Goal: Task Accomplishment & Management: Manage account settings

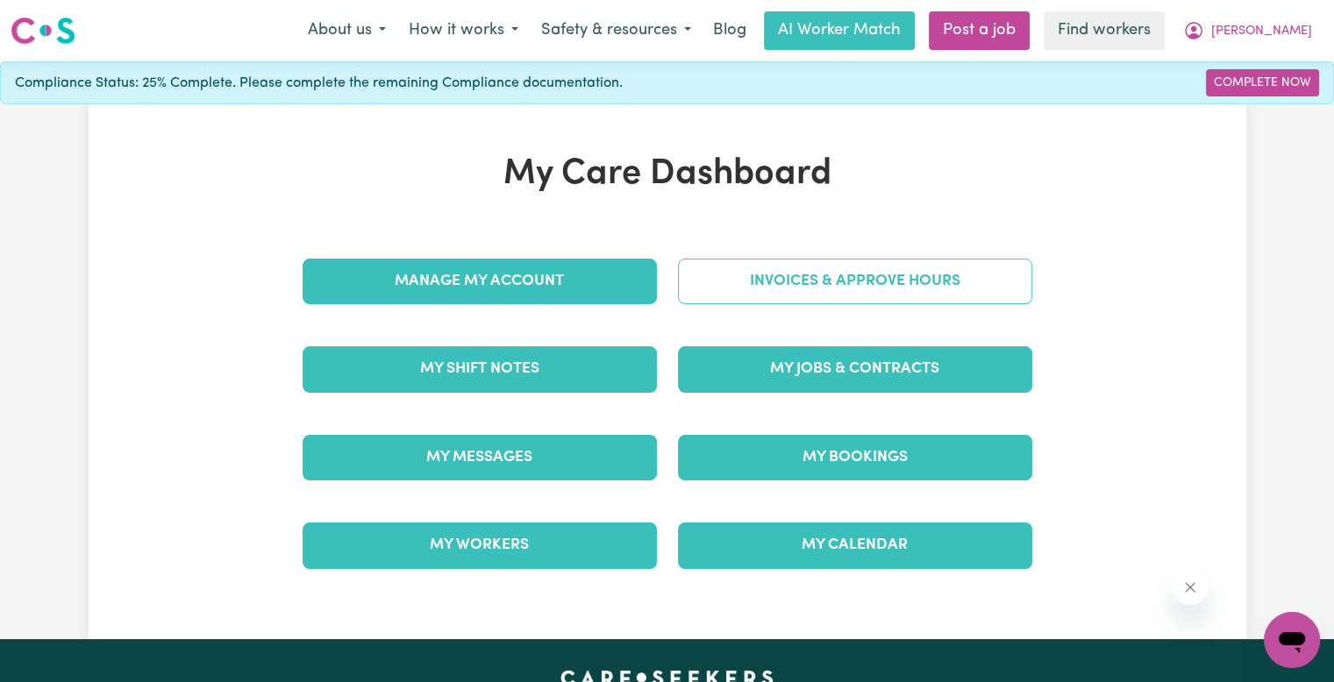
click at [728, 291] on link "Invoices & Approve Hours" at bounding box center [855, 282] width 354 height 46
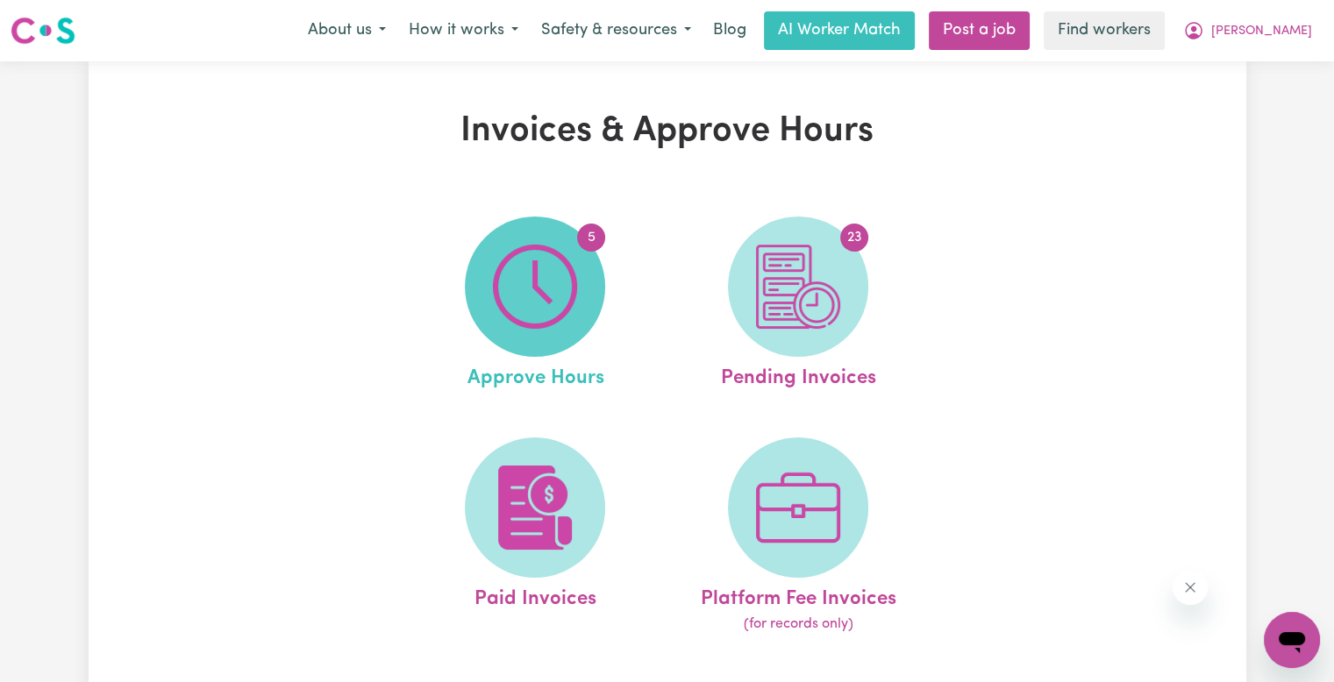
click at [571, 285] on img at bounding box center [535, 287] width 84 height 84
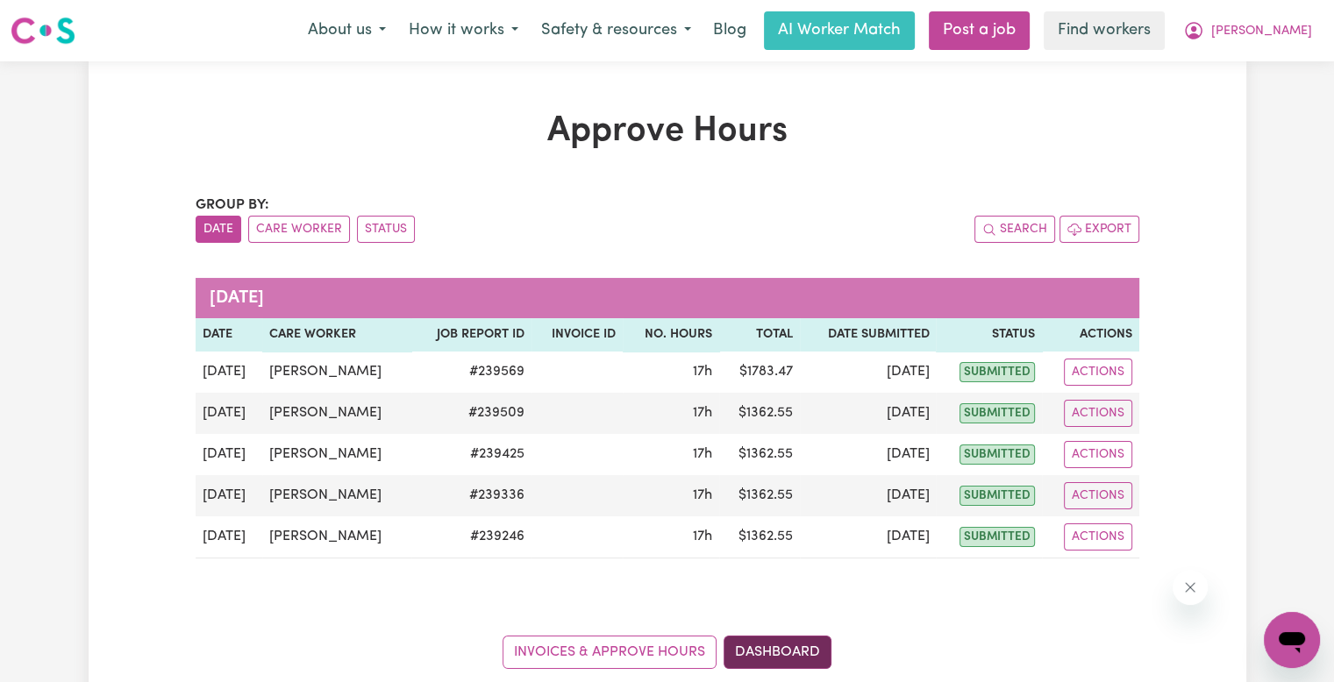
click at [799, 654] on link "Dashboard" at bounding box center [778, 652] width 108 height 33
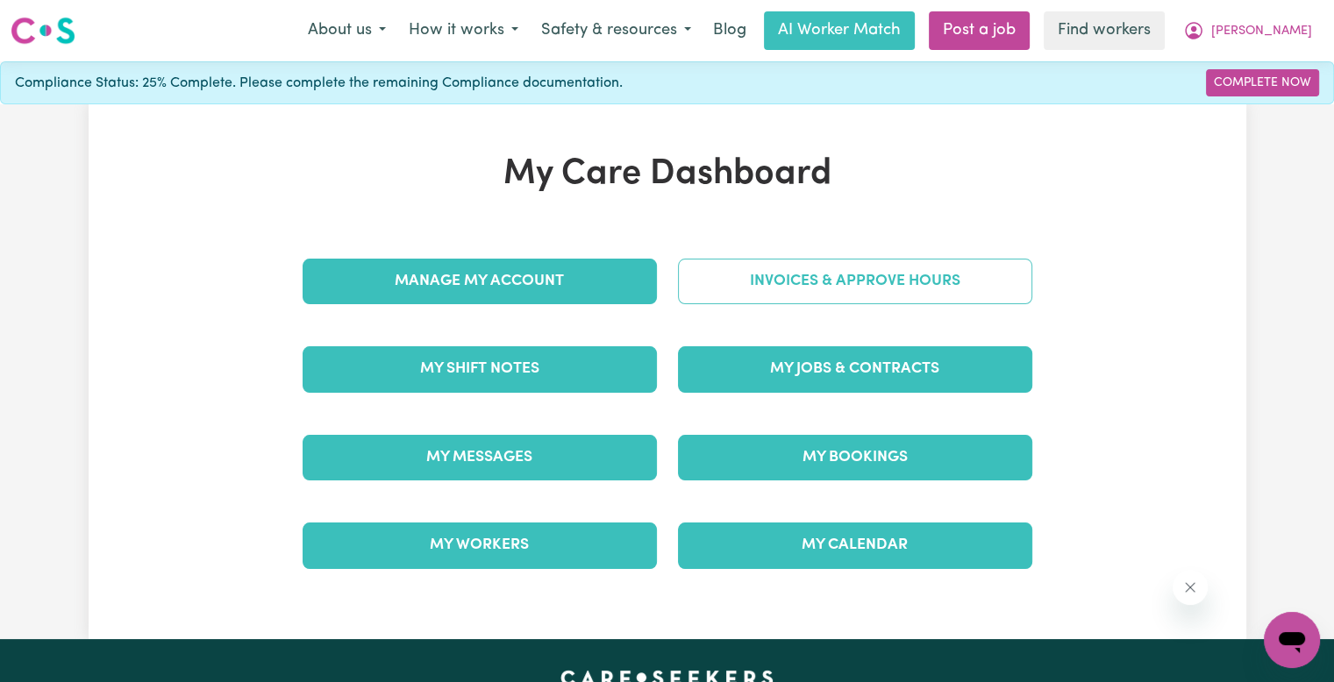
click at [854, 284] on link "Invoices & Approve Hours" at bounding box center [855, 282] width 354 height 46
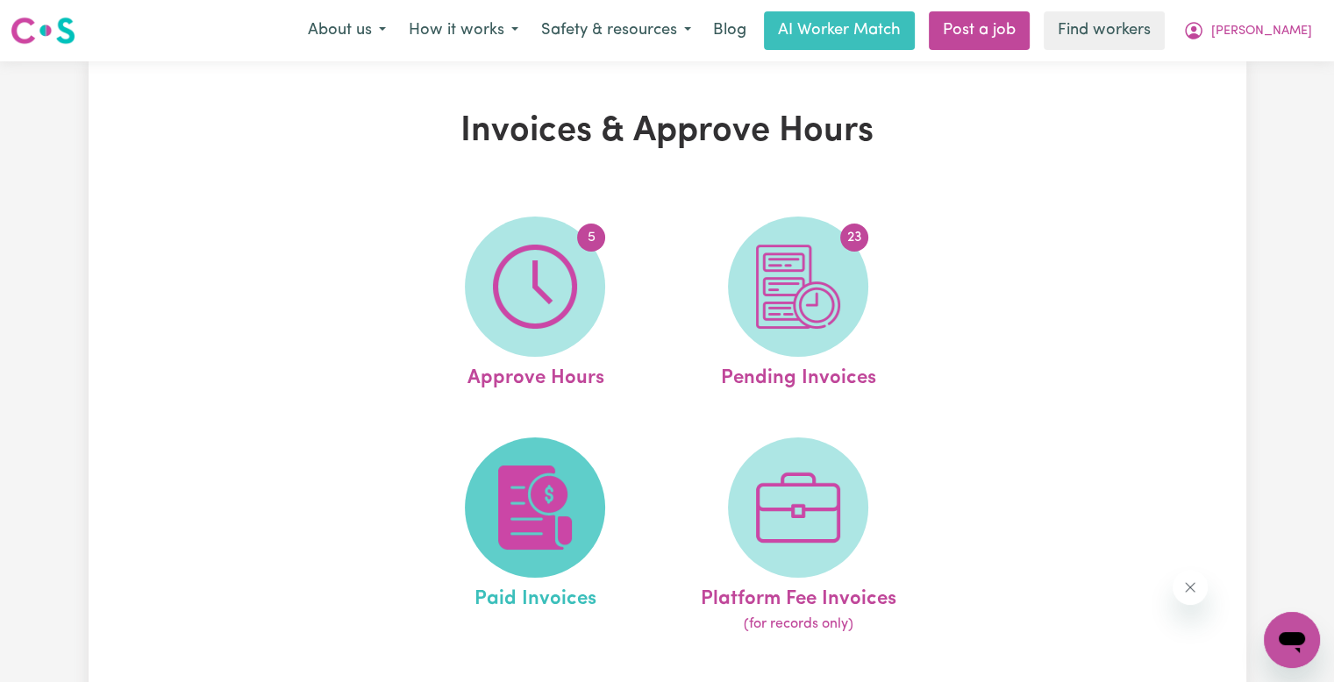
click at [553, 486] on img at bounding box center [535, 508] width 84 height 84
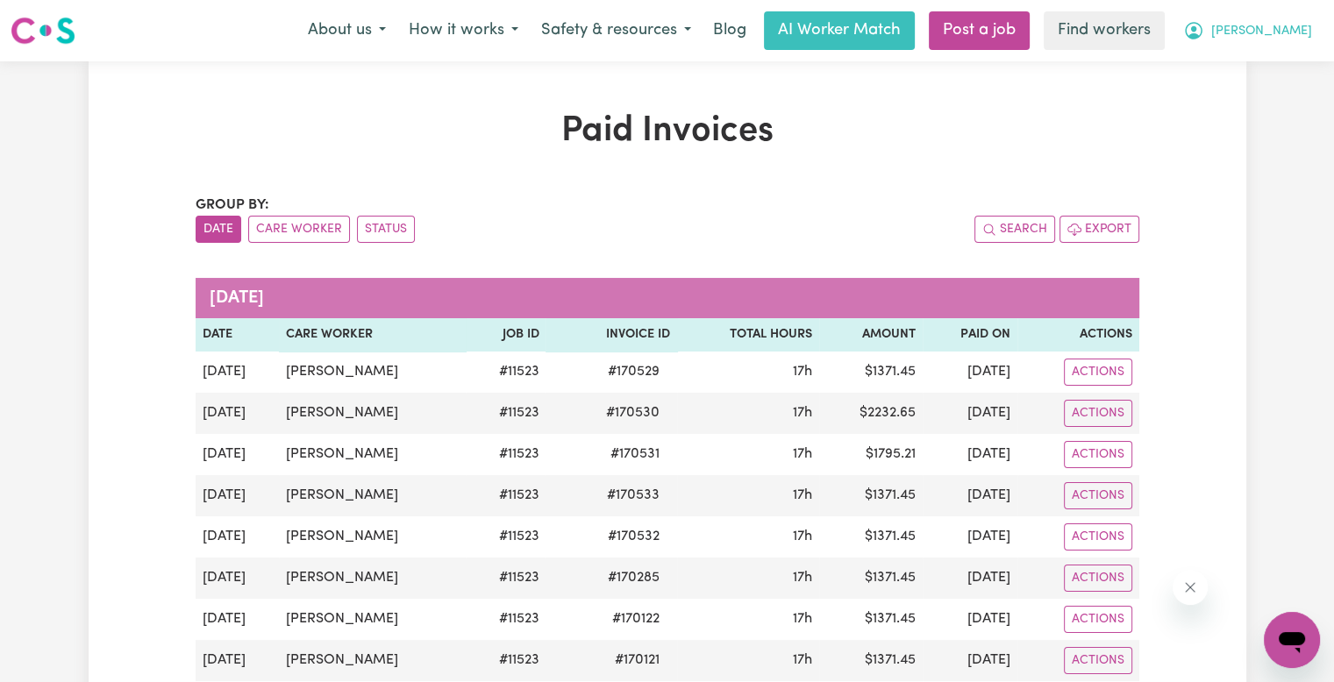
click at [1299, 32] on span "[PERSON_NAME]" at bounding box center [1261, 31] width 101 height 19
click at [1280, 68] on link "My Dashboard" at bounding box center [1253, 68] width 139 height 33
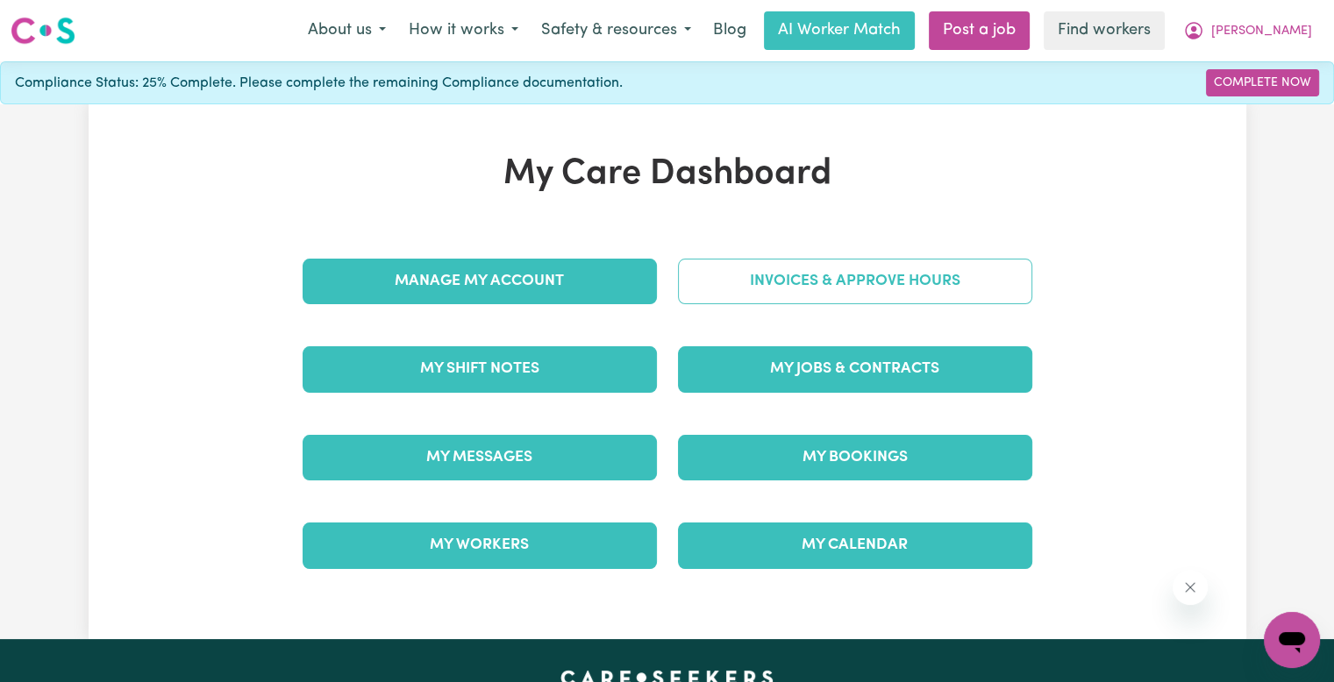
click at [789, 275] on link "Invoices & Approve Hours" at bounding box center [855, 282] width 354 height 46
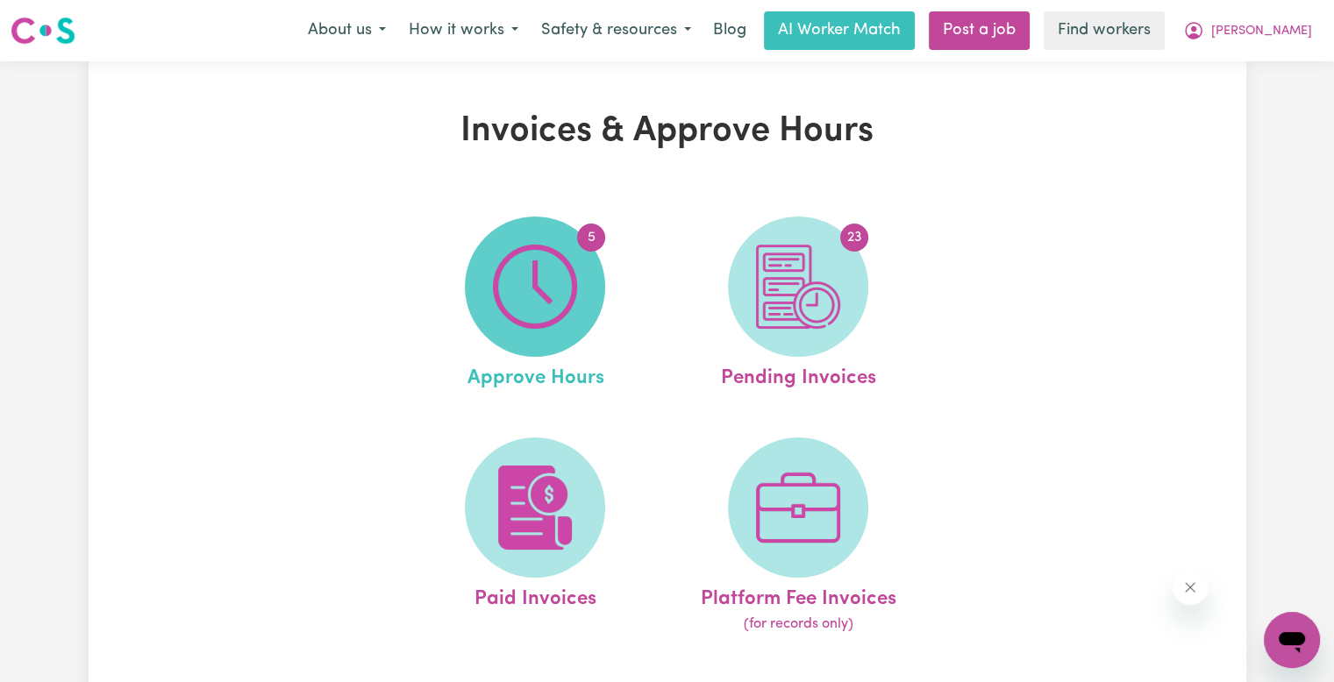
click at [495, 331] on span "5" at bounding box center [535, 287] width 140 height 140
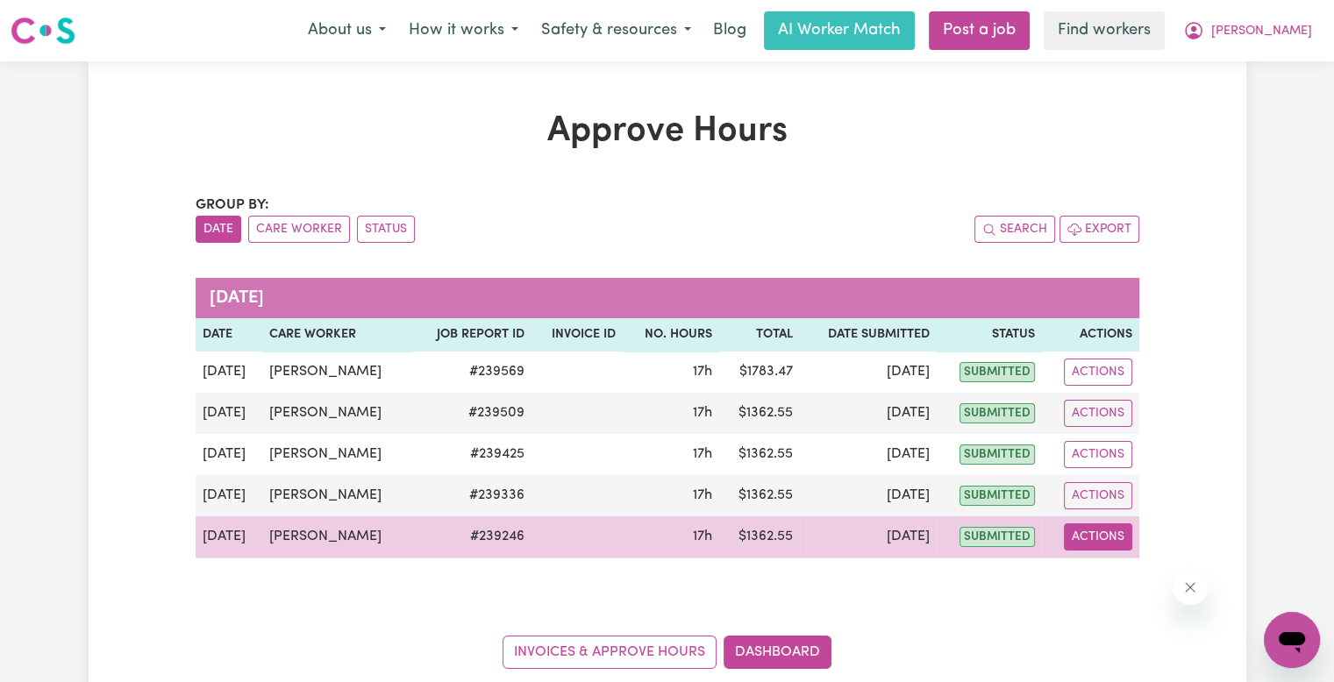
drag, startPoint x: 1100, startPoint y: 534, endPoint x: 1101, endPoint y: 545, distance: 10.6
click at [1100, 534] on button "Actions" at bounding box center [1098, 537] width 68 height 27
click at [1101, 566] on link "View Job Report" at bounding box center [1139, 577] width 150 height 35
select select "pm"
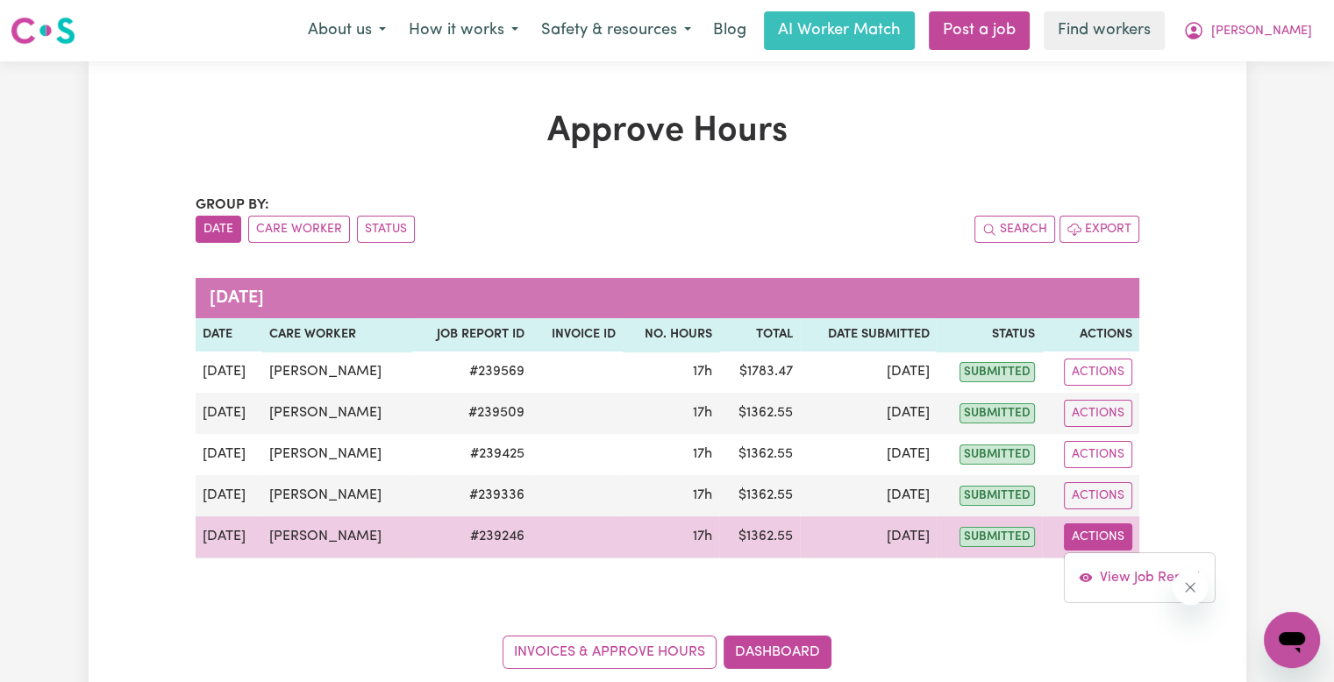
select select "pm"
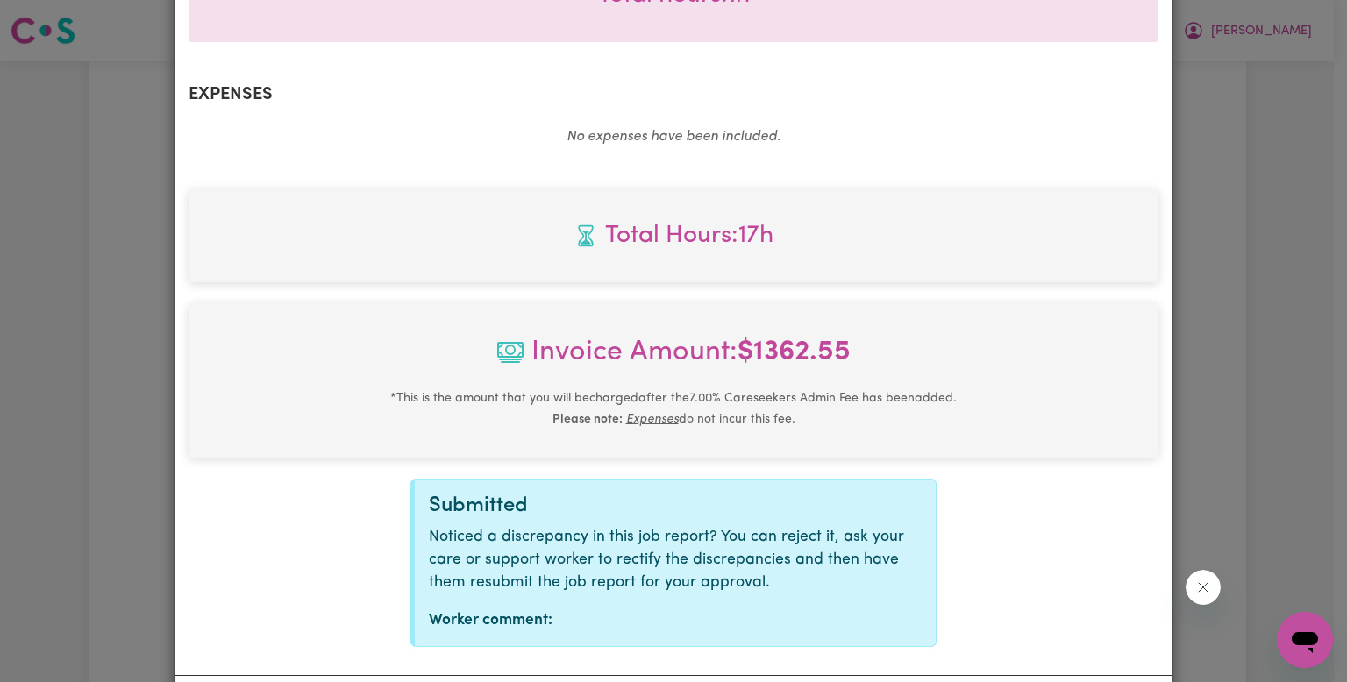
scroll to position [1098, 0]
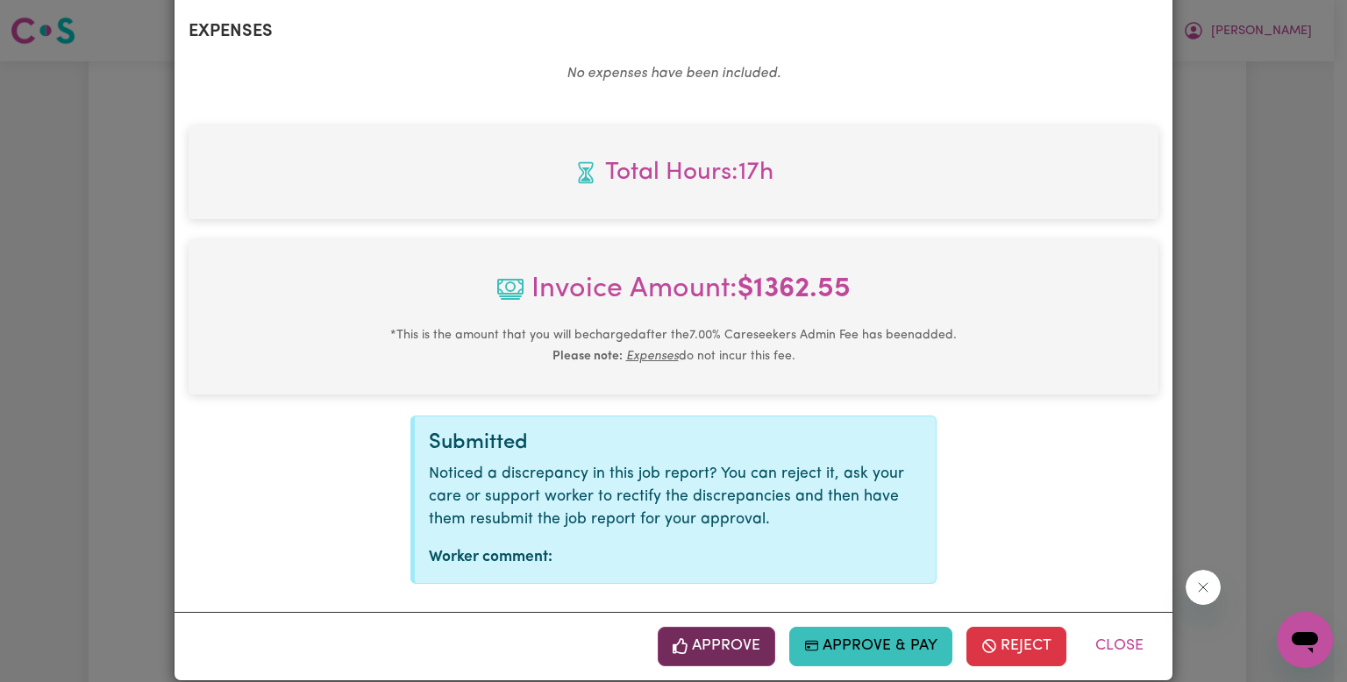
click at [707, 627] on button "Approve" at bounding box center [717, 646] width 118 height 39
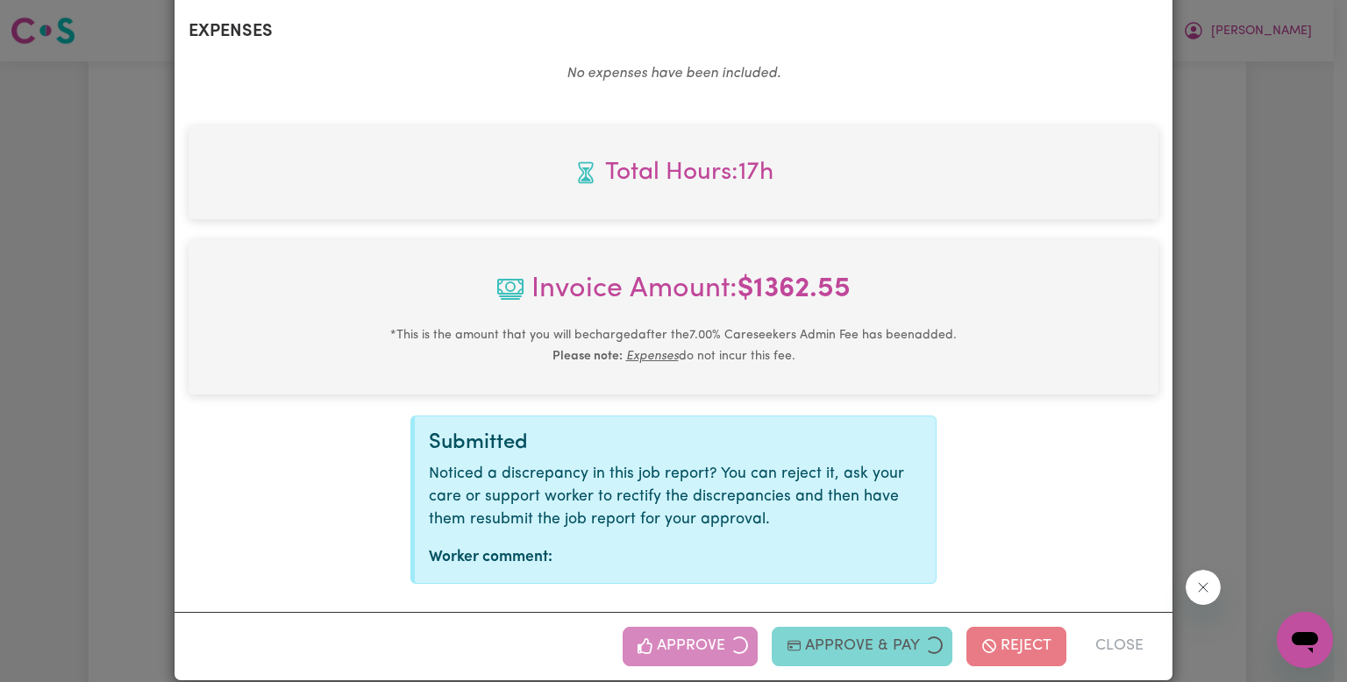
scroll to position [815, 0]
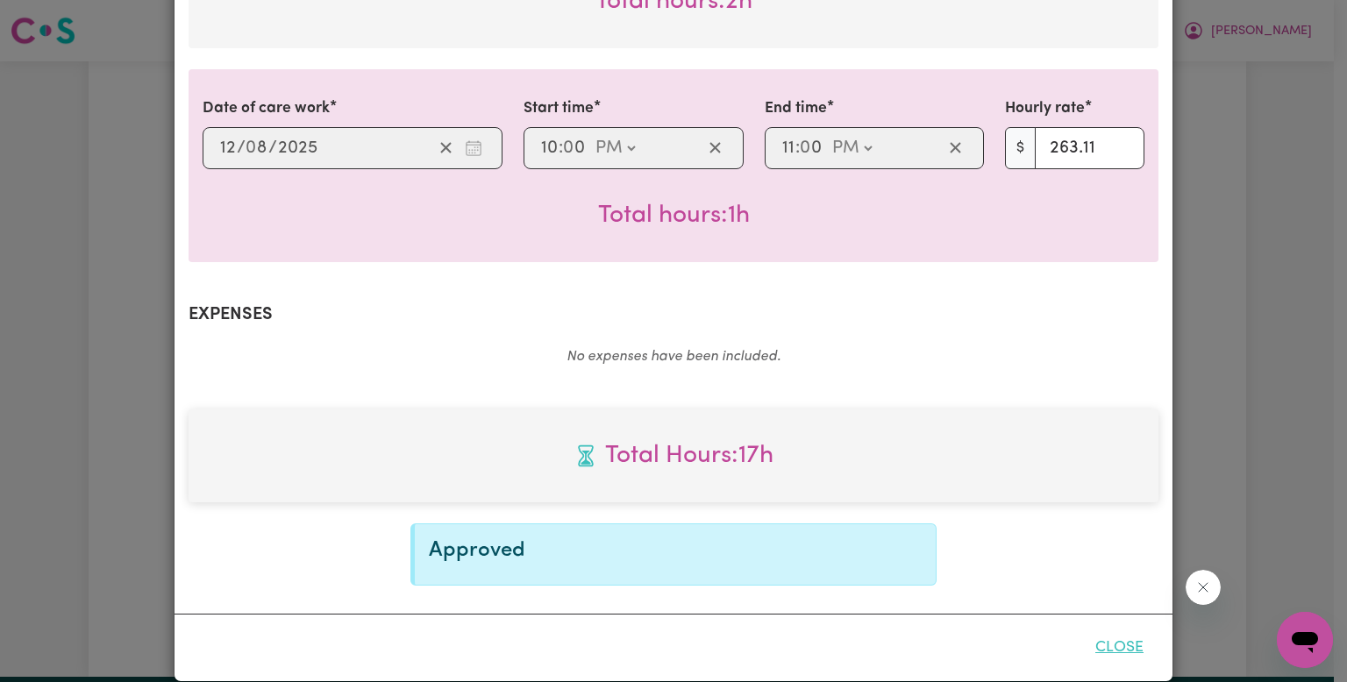
click at [1109, 631] on button "Close" at bounding box center [1119, 648] width 78 height 39
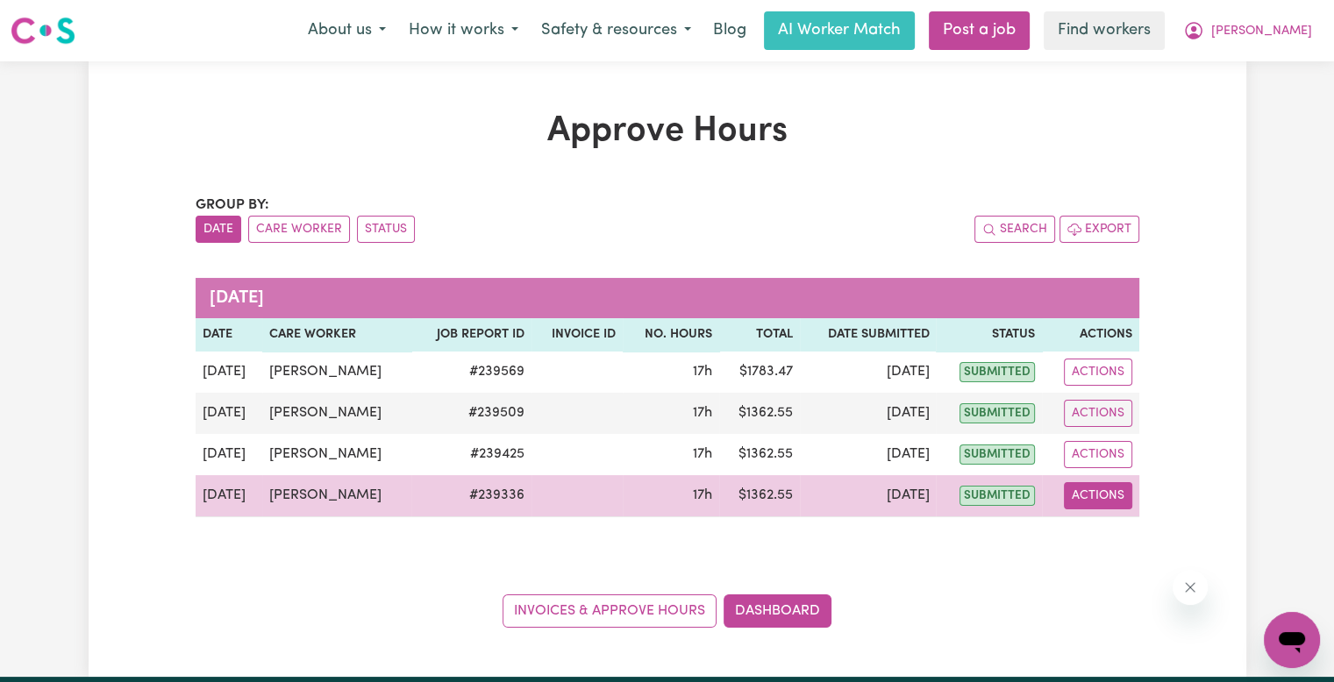
click at [1104, 496] on button "Actions" at bounding box center [1098, 495] width 68 height 27
click at [1102, 527] on link "View Job Report" at bounding box center [1139, 535] width 150 height 35
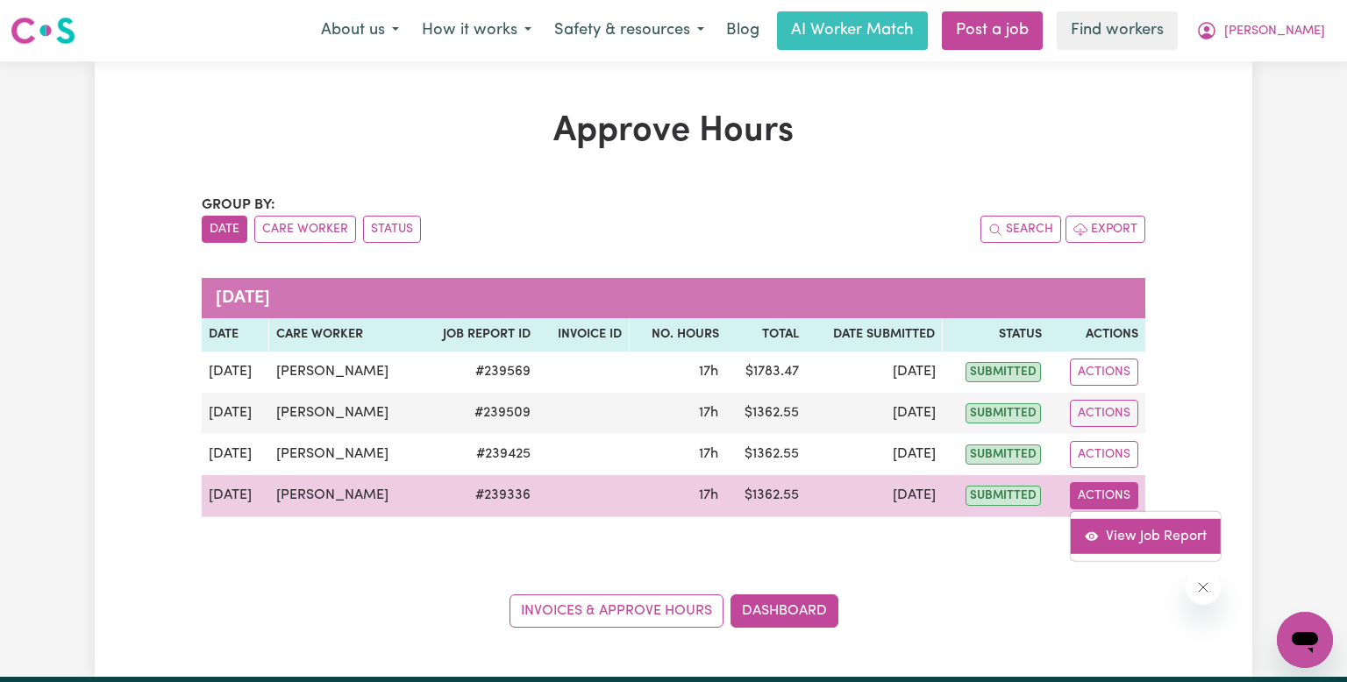
select select "pm"
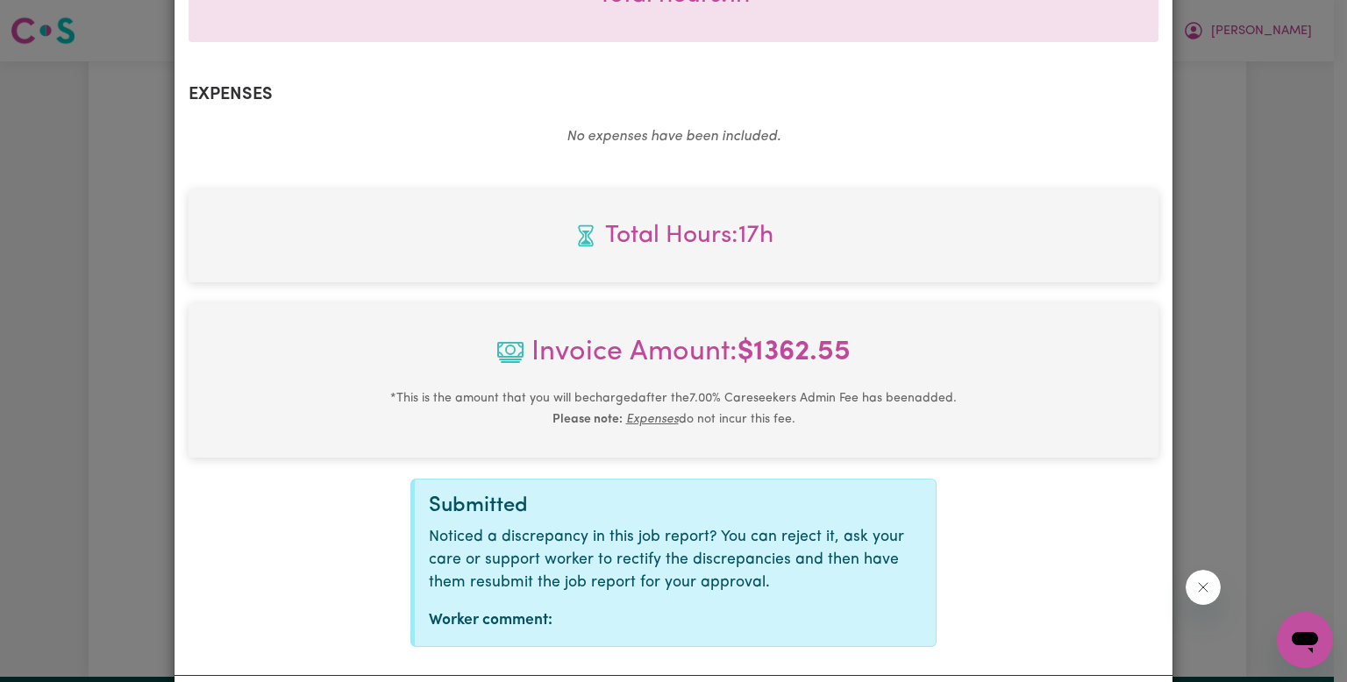
scroll to position [1098, 0]
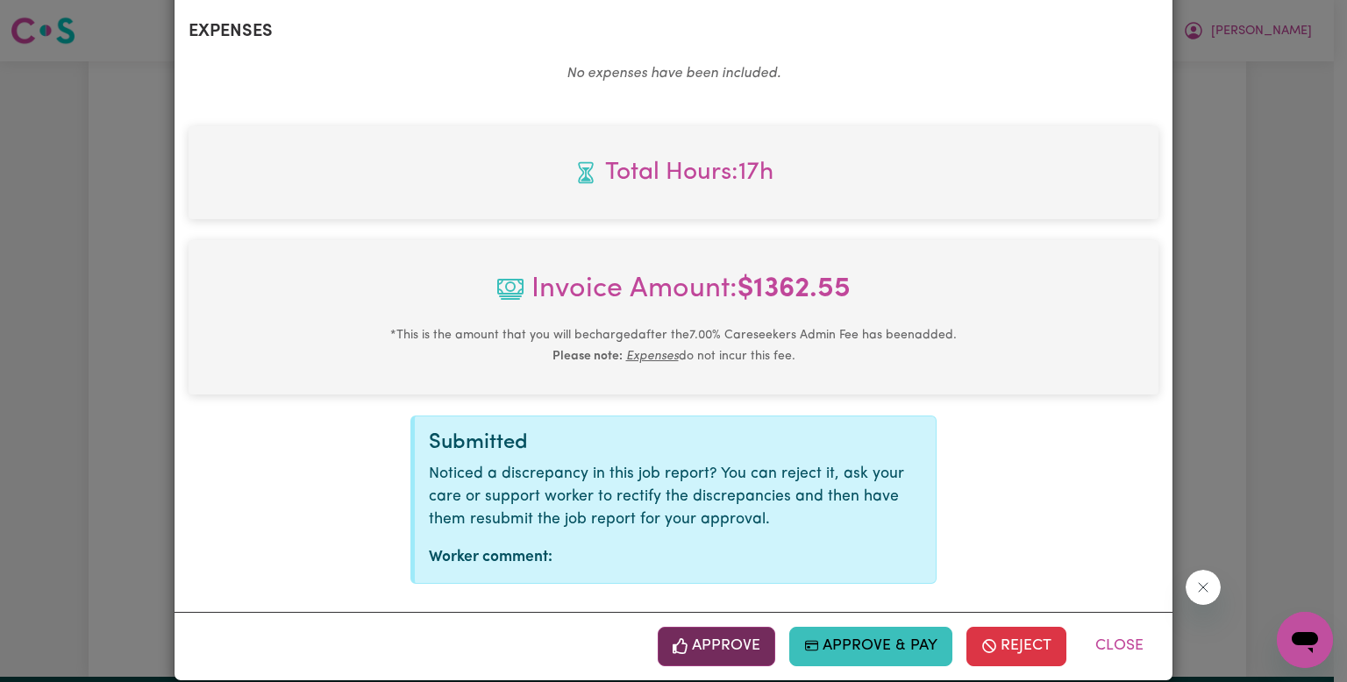
click at [717, 627] on button "Approve" at bounding box center [717, 646] width 118 height 39
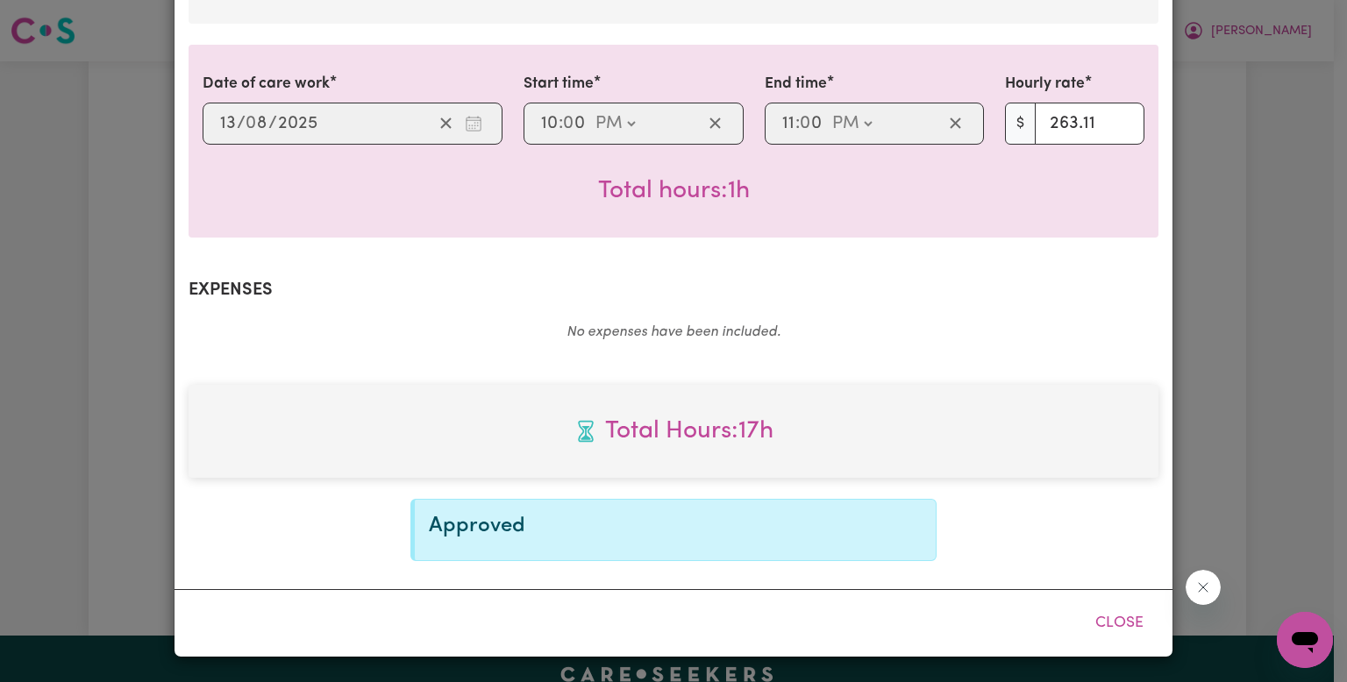
scroll to position [815, 0]
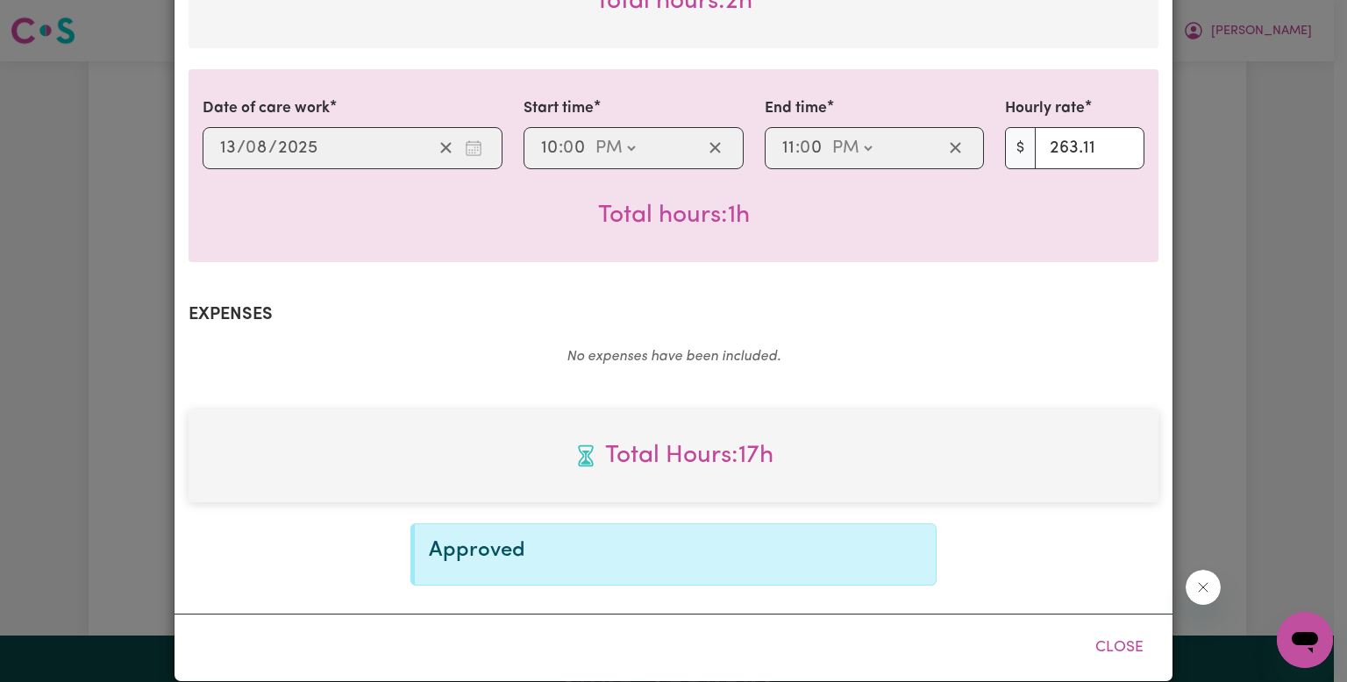
drag, startPoint x: 1123, startPoint y: 628, endPoint x: 1023, endPoint y: 588, distance: 107.8
click at [1123, 629] on button "Close" at bounding box center [1119, 648] width 78 height 39
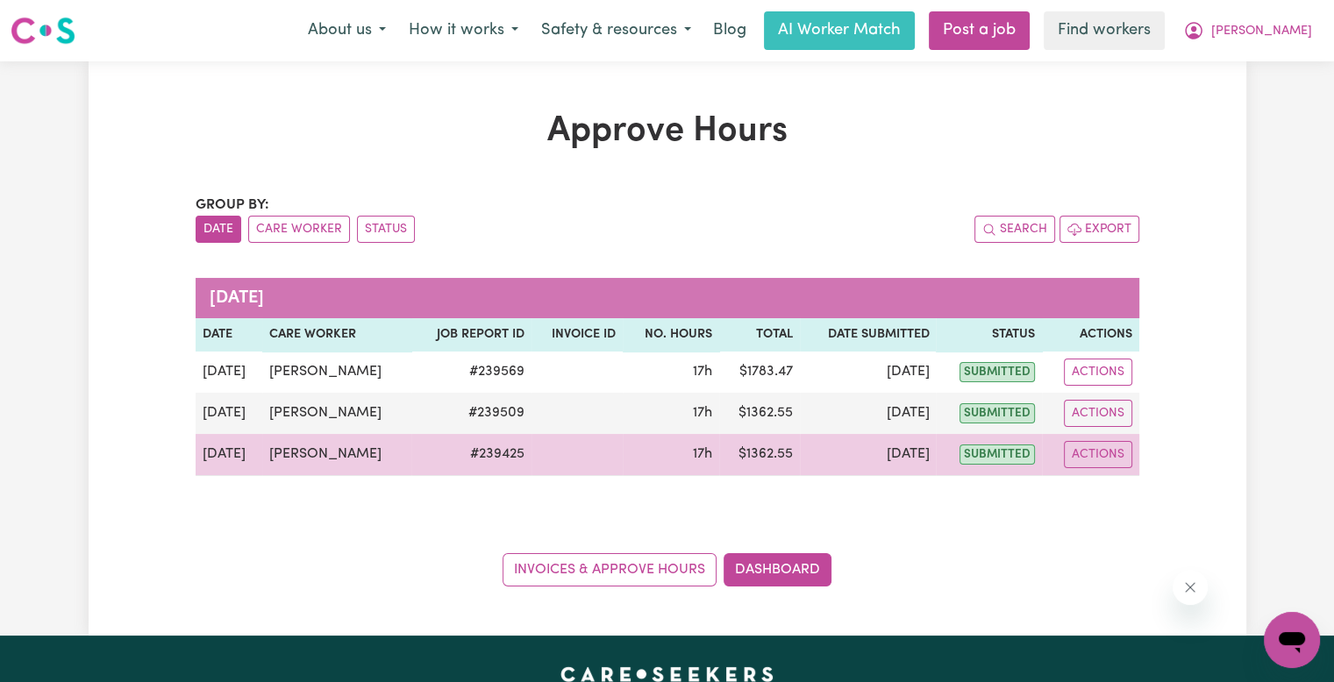
click at [1085, 467] on td "Actions" at bounding box center [1090, 455] width 97 height 42
click at [1098, 460] on button "Actions" at bounding box center [1098, 454] width 68 height 27
click at [1105, 486] on link "View Job Report" at bounding box center [1139, 494] width 150 height 35
select select "pm"
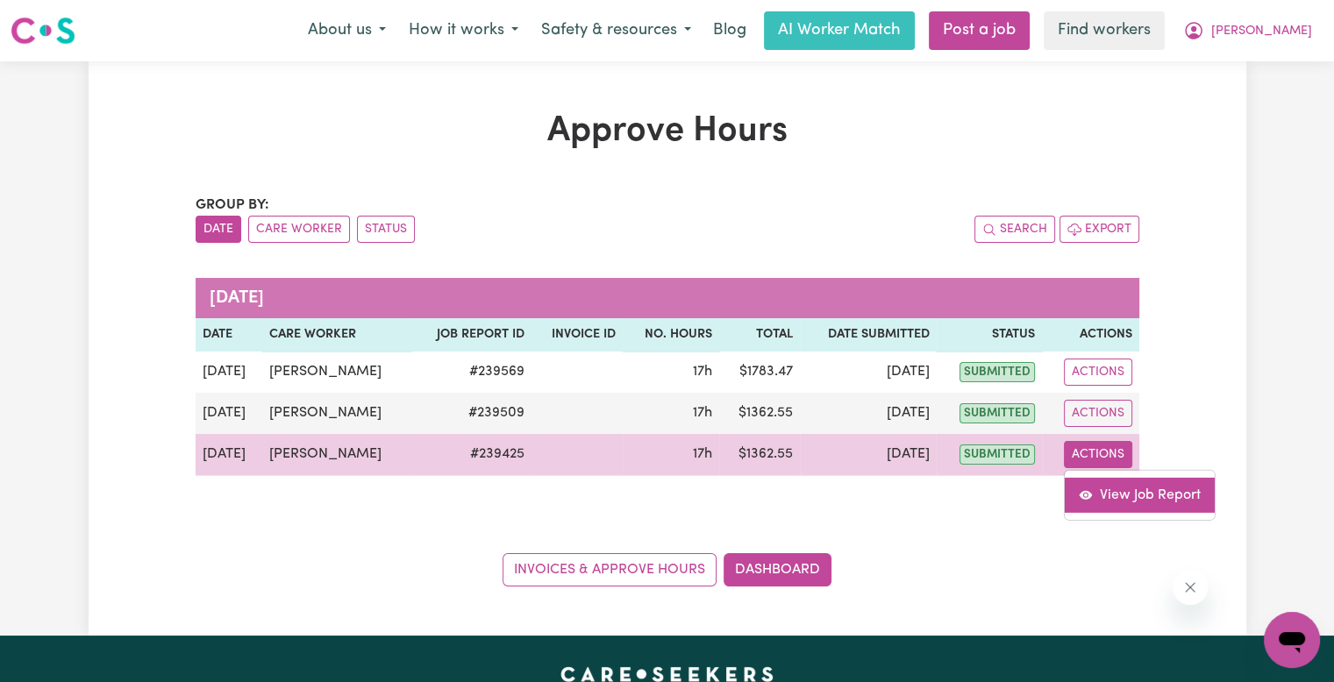
select select "pm"
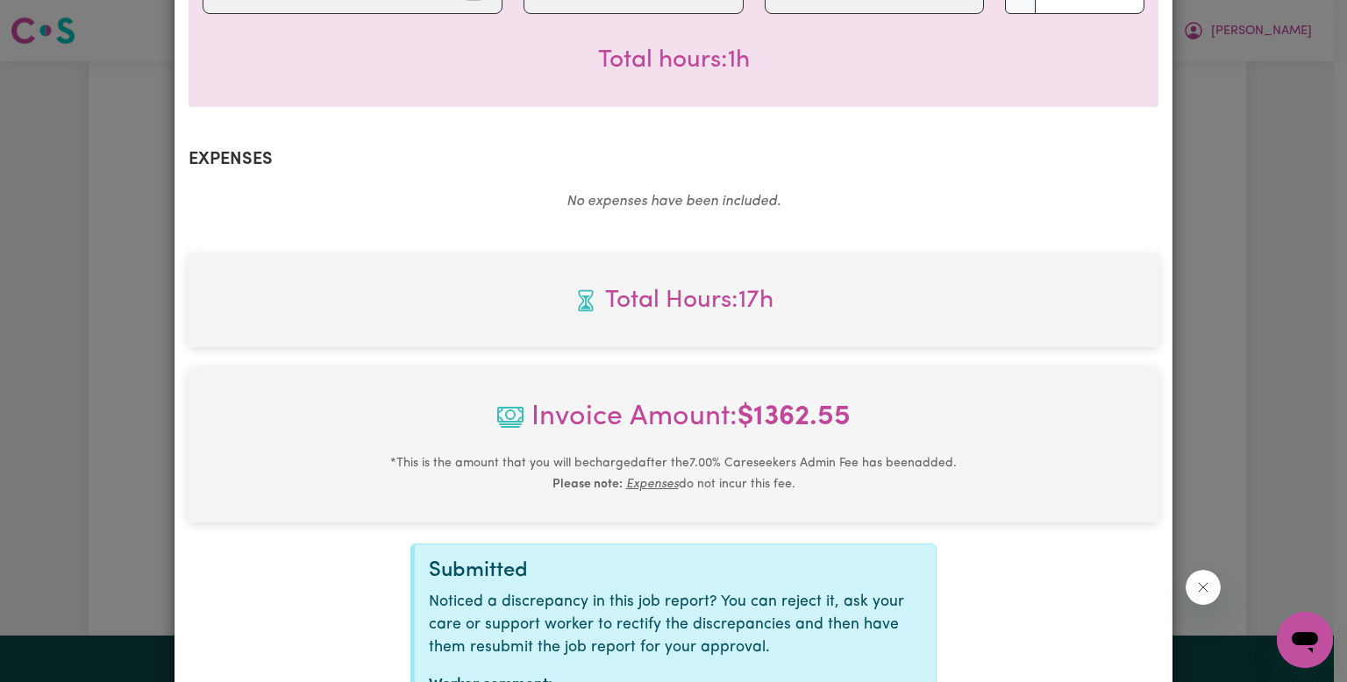
scroll to position [1098, 0]
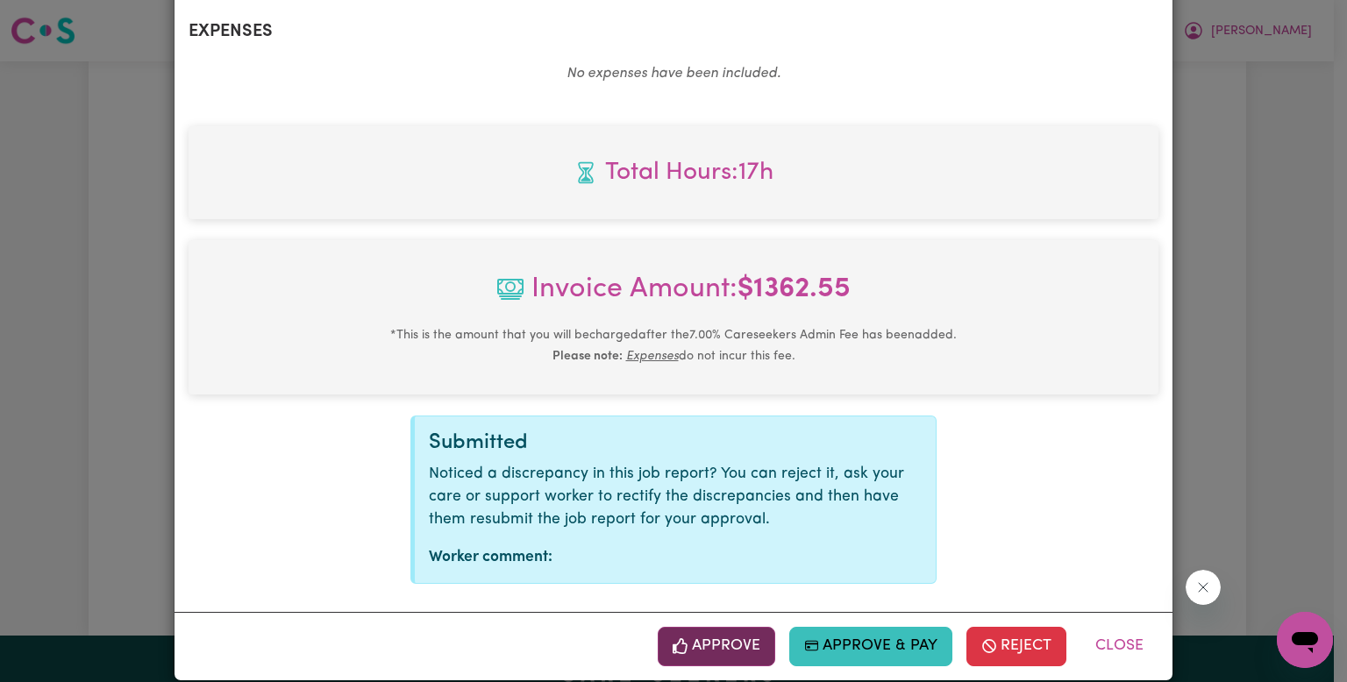
click at [738, 632] on button "Approve" at bounding box center [717, 646] width 118 height 39
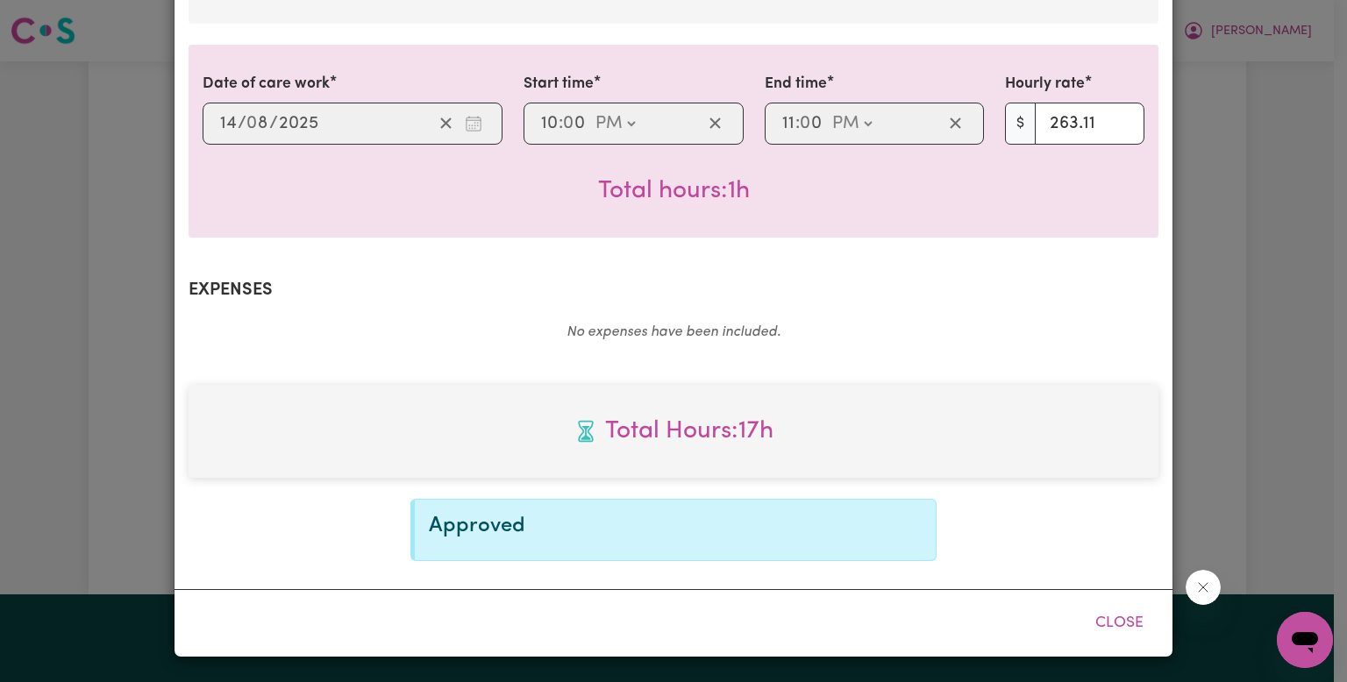
scroll to position [815, 0]
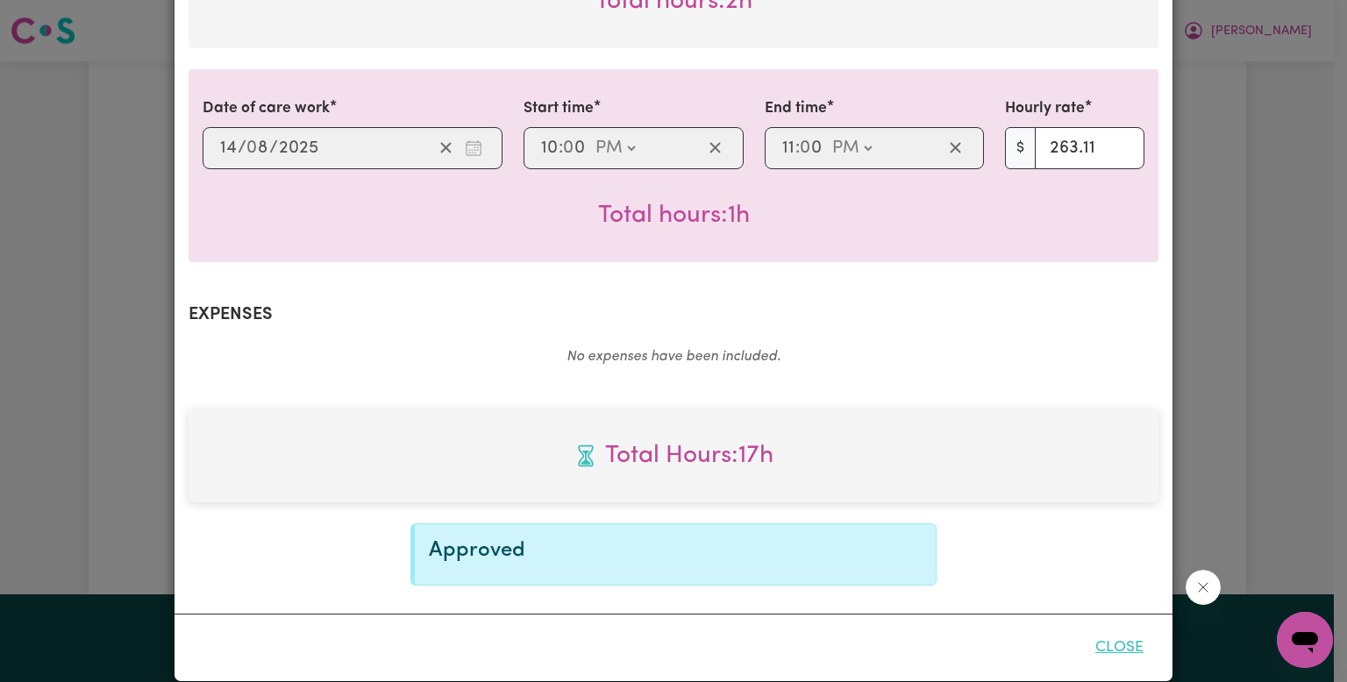
click at [1119, 636] on button "Close" at bounding box center [1119, 648] width 78 height 39
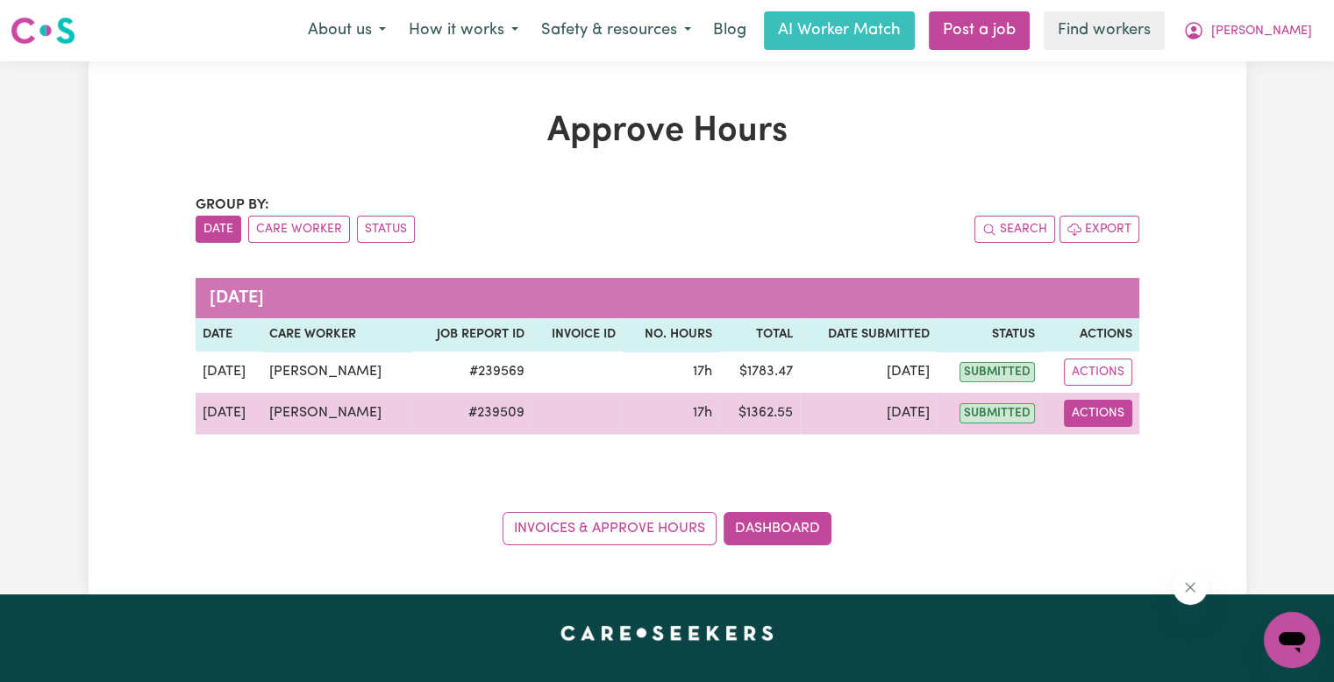
click at [1074, 417] on button "Actions" at bounding box center [1098, 413] width 68 height 27
click at [1105, 444] on link "View Job Report" at bounding box center [1139, 453] width 150 height 35
select select "pm"
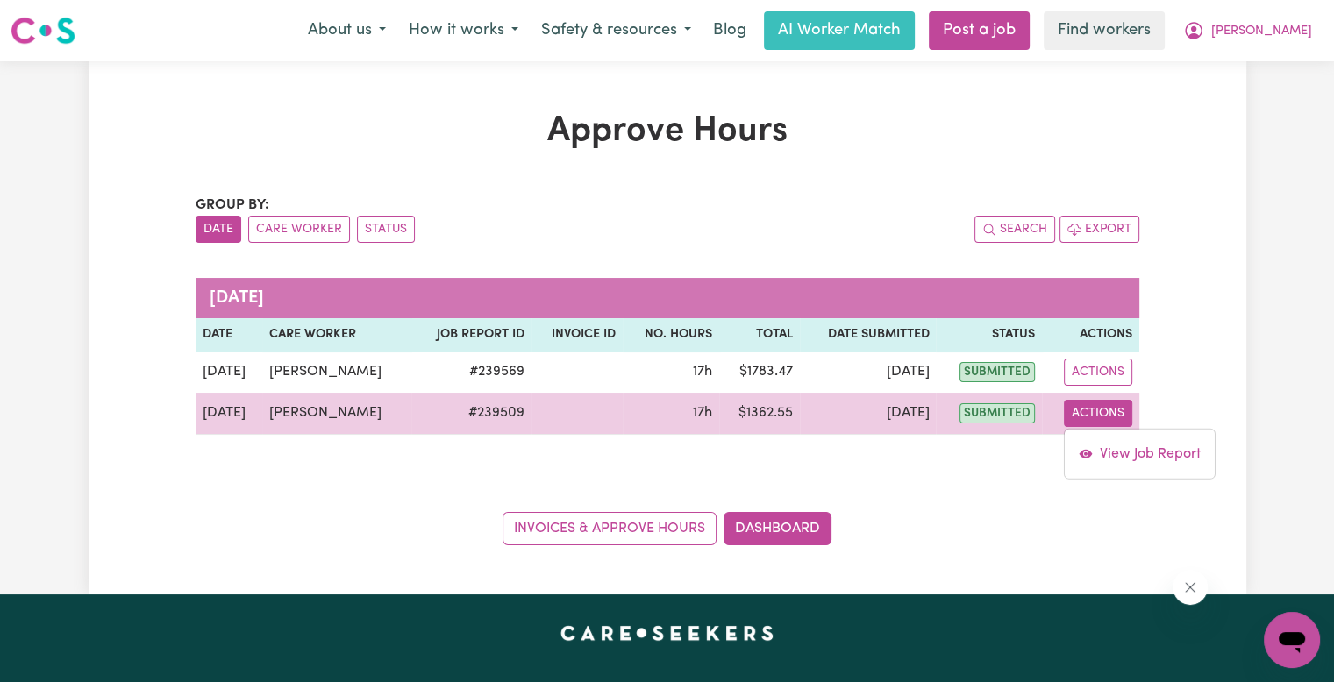
select select "pm"
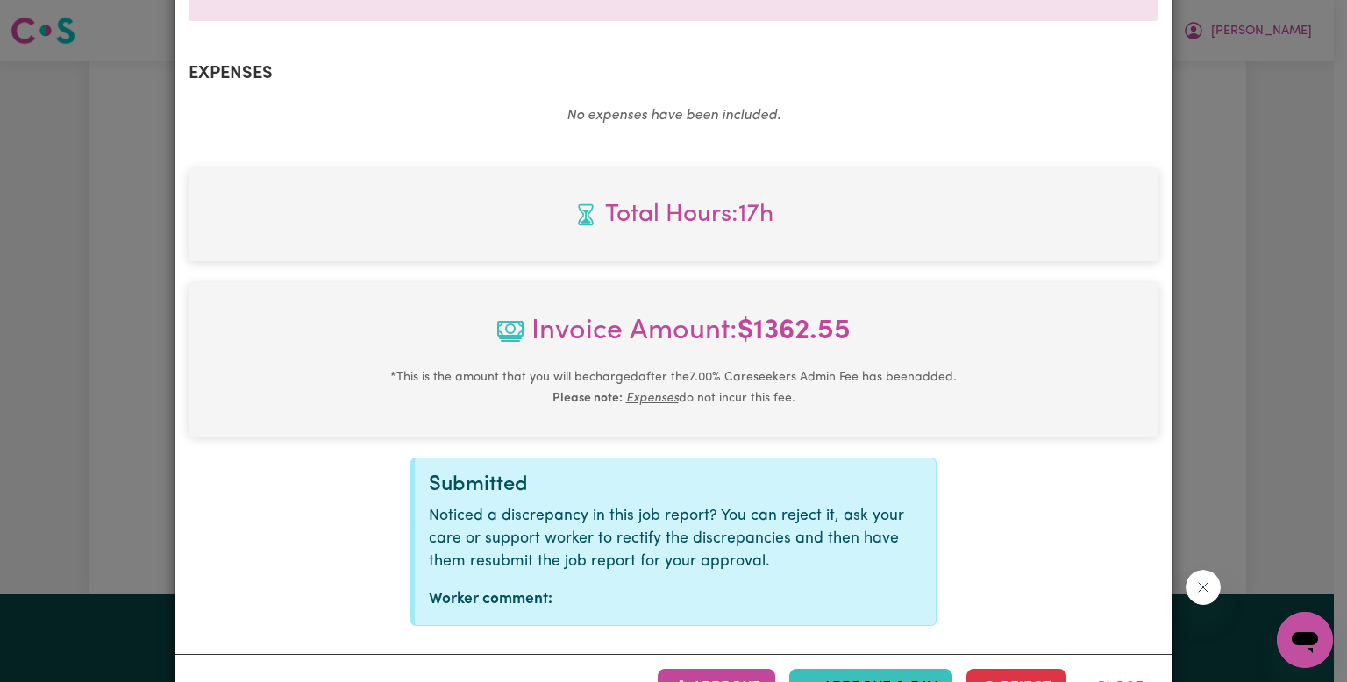
scroll to position [1098, 0]
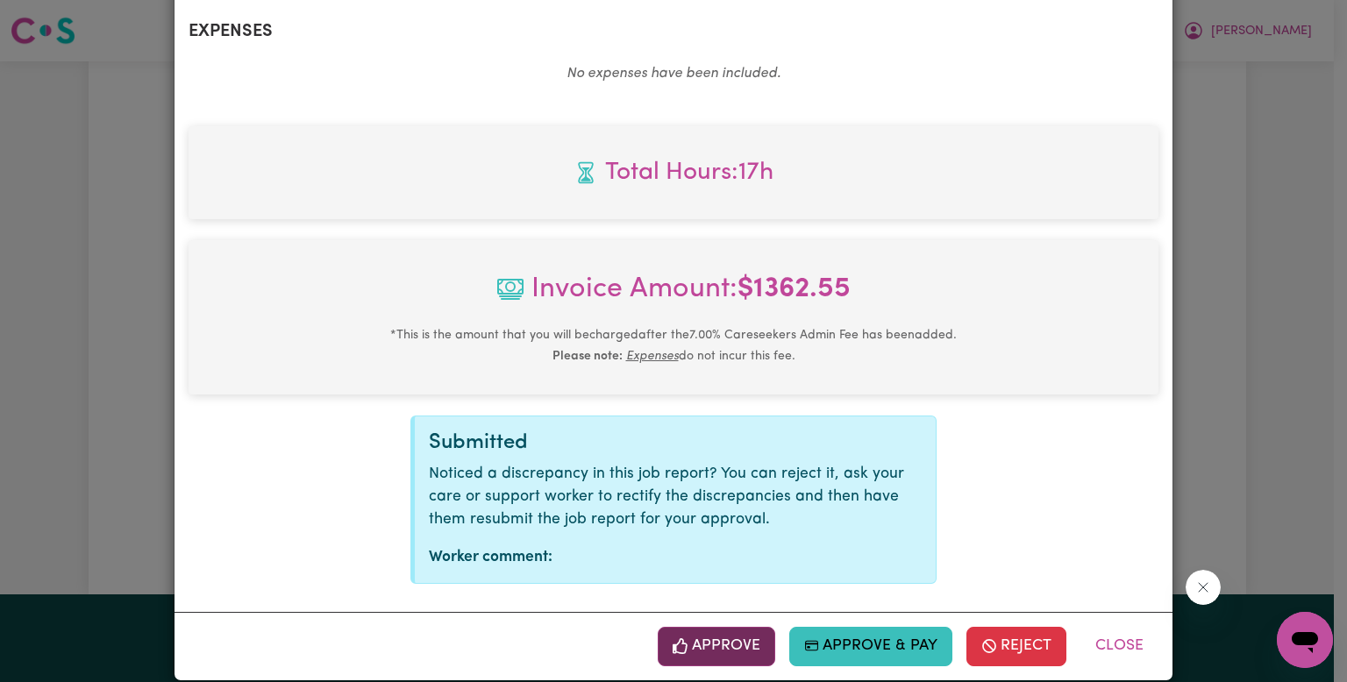
click at [717, 631] on button "Approve" at bounding box center [717, 646] width 118 height 39
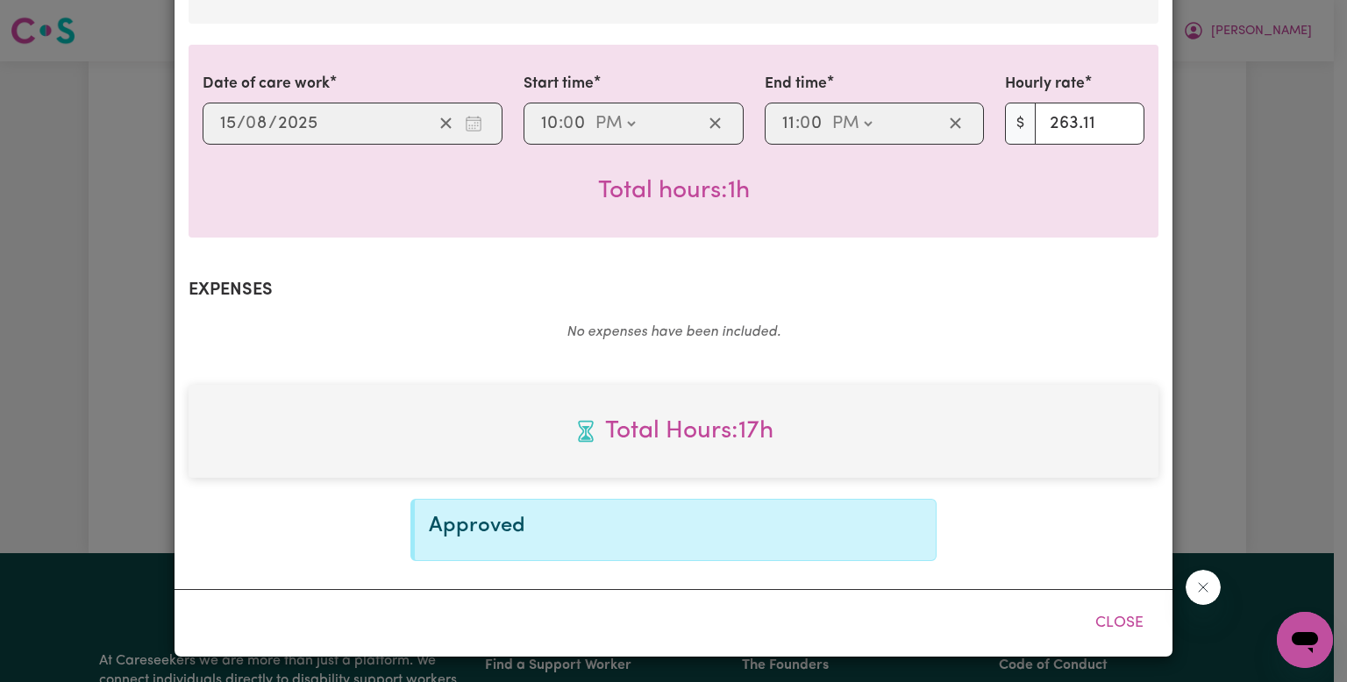
scroll to position [815, 0]
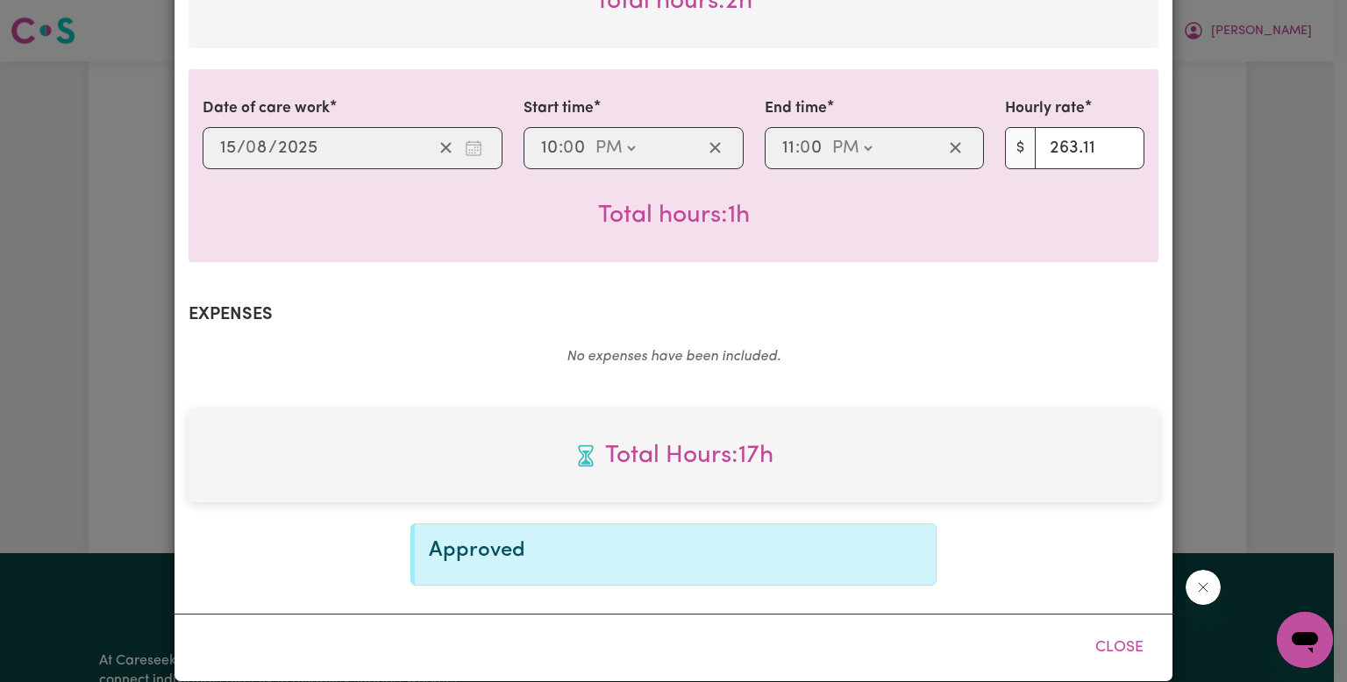
click at [1116, 629] on button "Close" at bounding box center [1119, 648] width 78 height 39
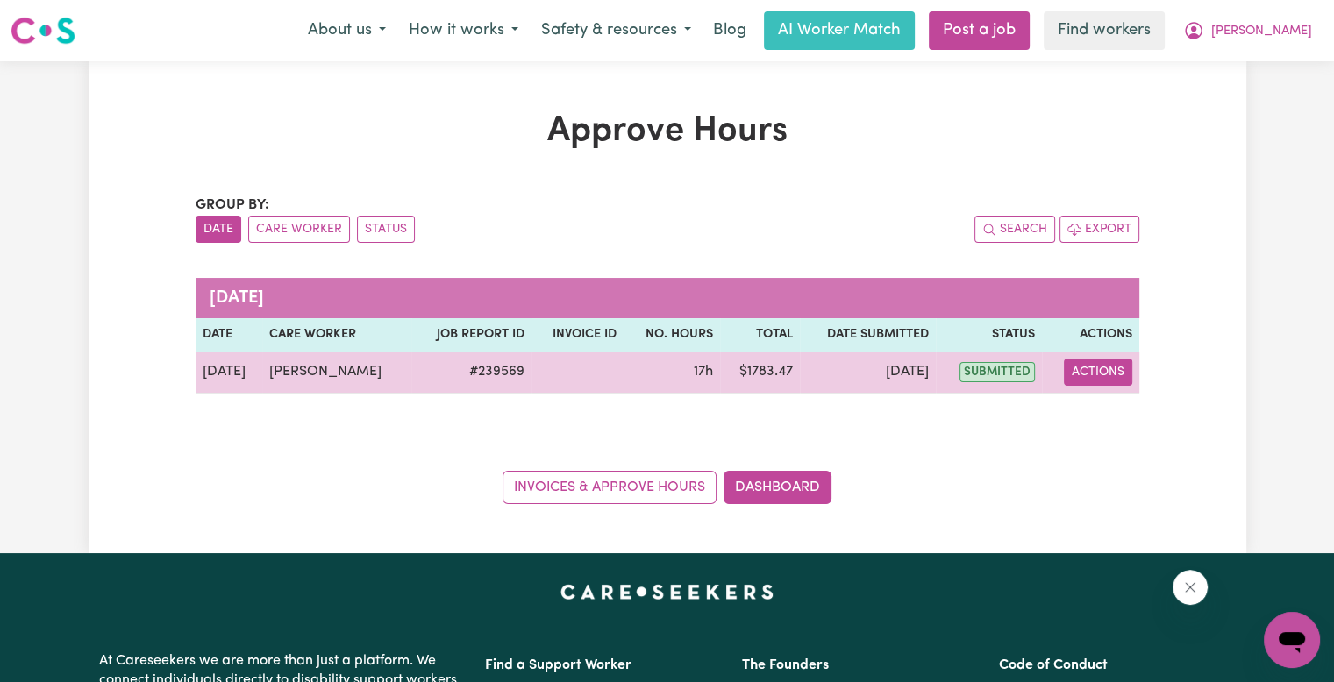
click at [1088, 377] on button "Actions" at bounding box center [1098, 372] width 68 height 27
click at [1094, 410] on link "View Job Report" at bounding box center [1139, 412] width 150 height 35
select select "pm"
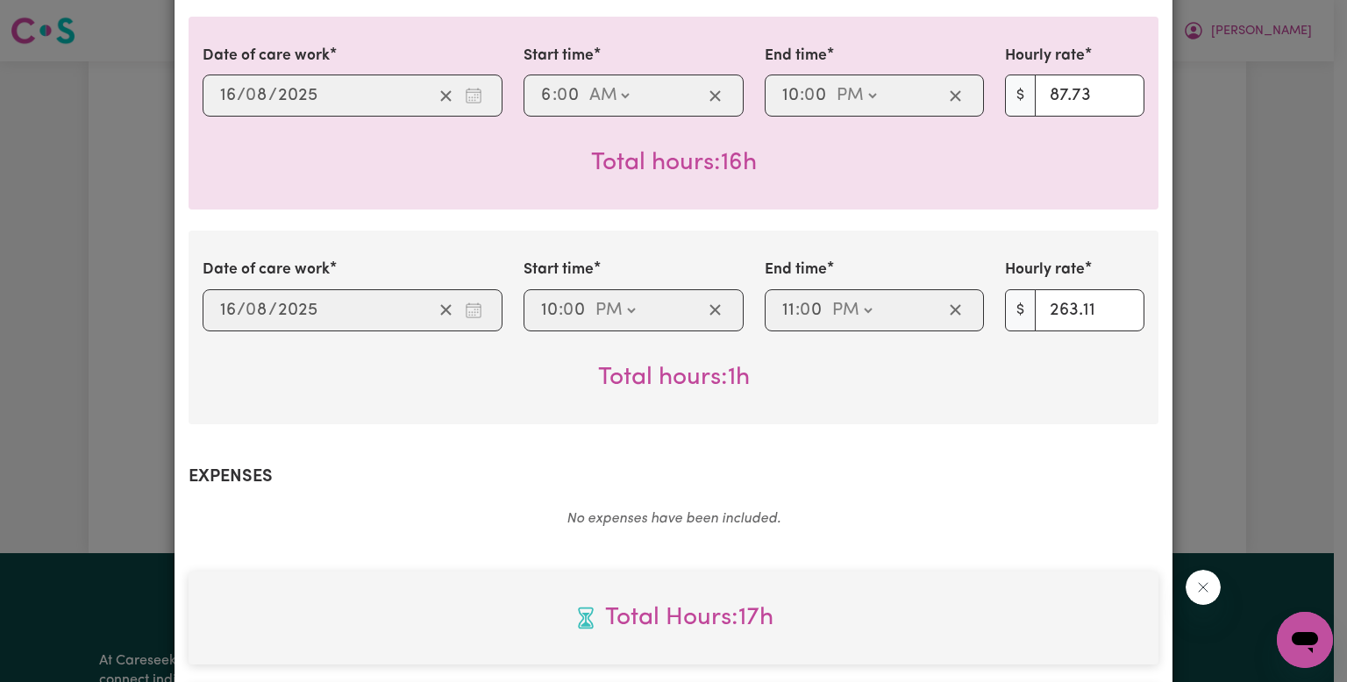
scroll to position [884, 0]
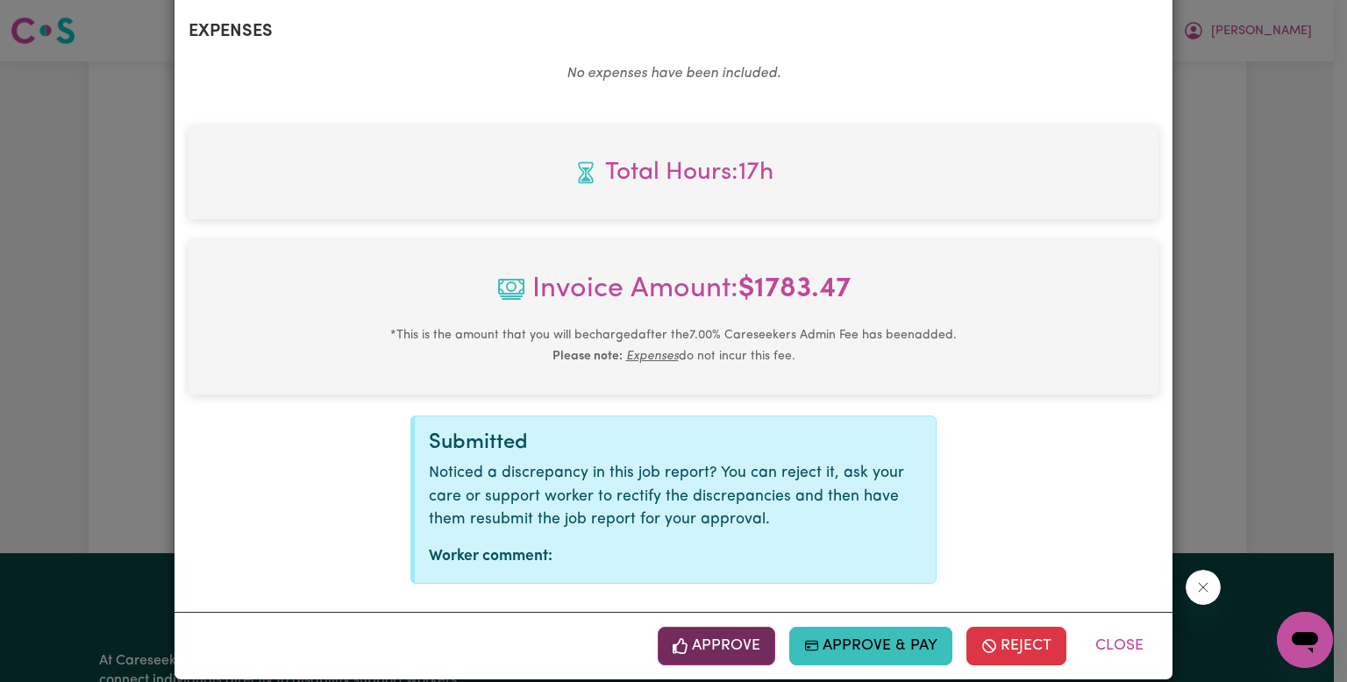
click at [705, 627] on button "Approve" at bounding box center [717, 646] width 118 height 39
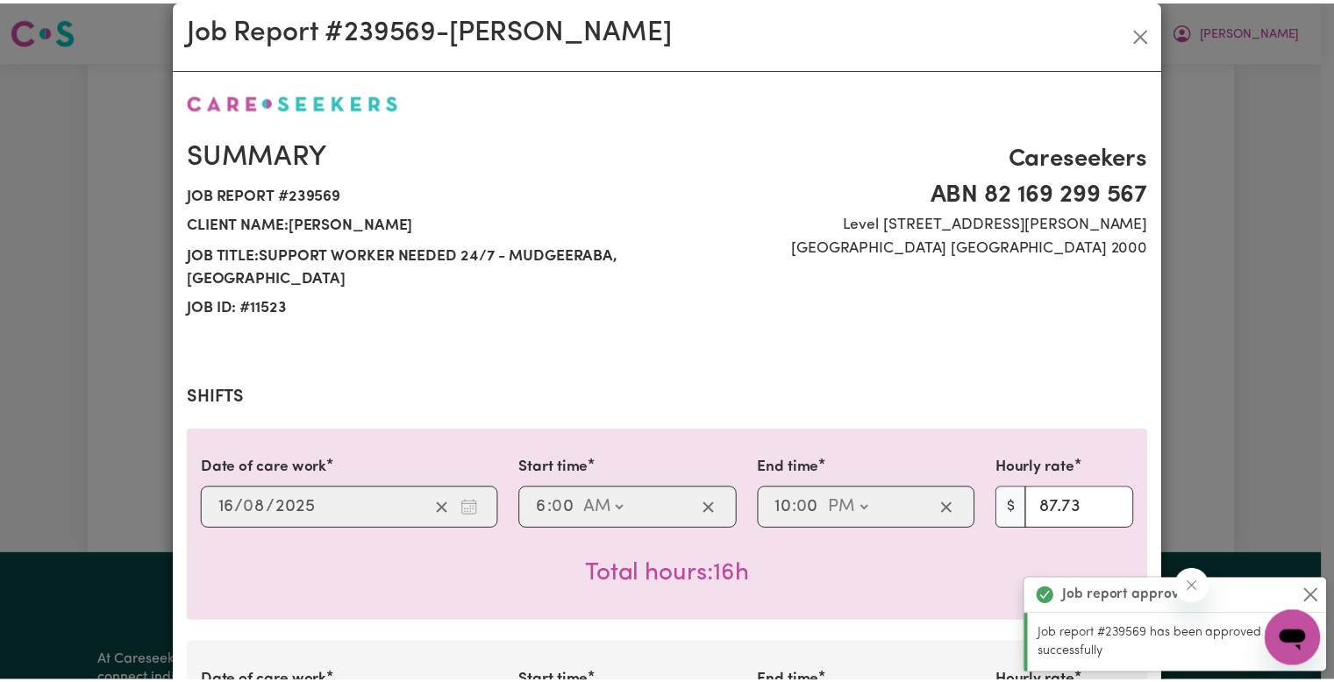
scroll to position [0, 0]
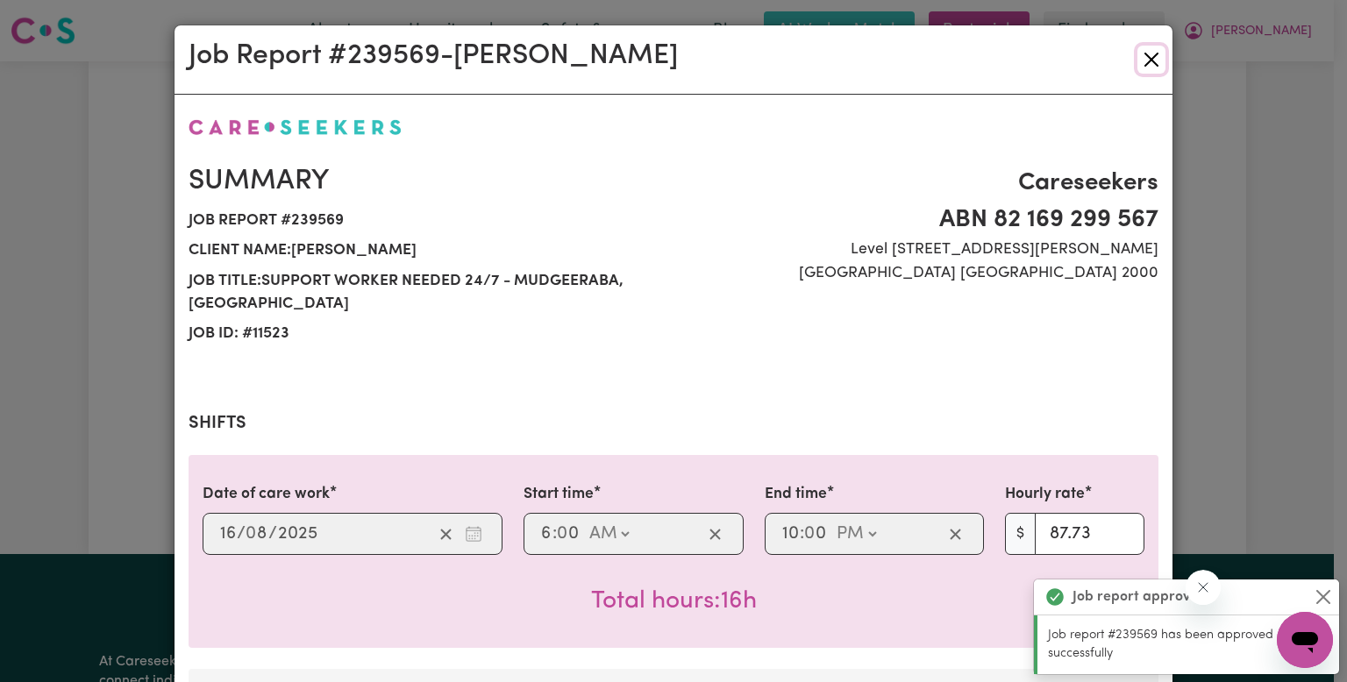
click at [1140, 71] on button "Close" at bounding box center [1151, 60] width 28 height 28
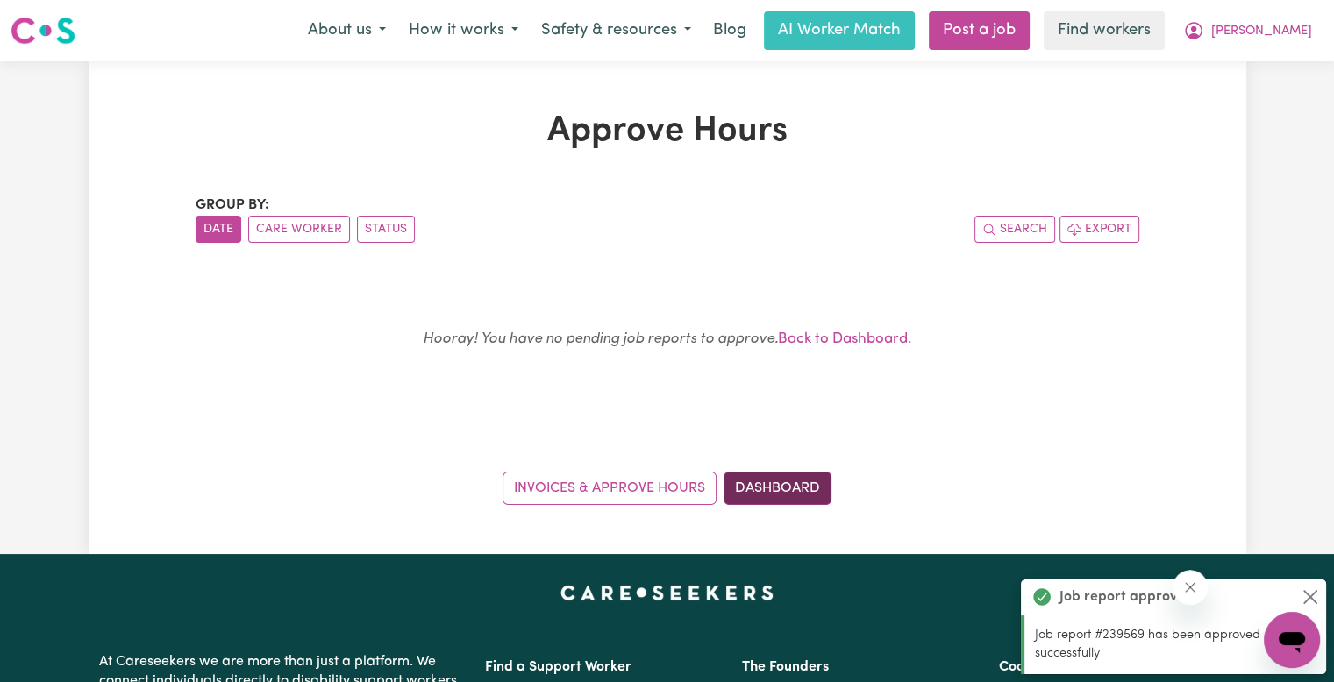
click at [812, 471] on div "Invoices & Approve Hours Dashboard" at bounding box center [668, 478] width 944 height 54
click at [765, 513] on div "Approve Hours Group by: Date Care Worker Status Search Export Hooray! You have …" at bounding box center [668, 307] width 1158 height 493
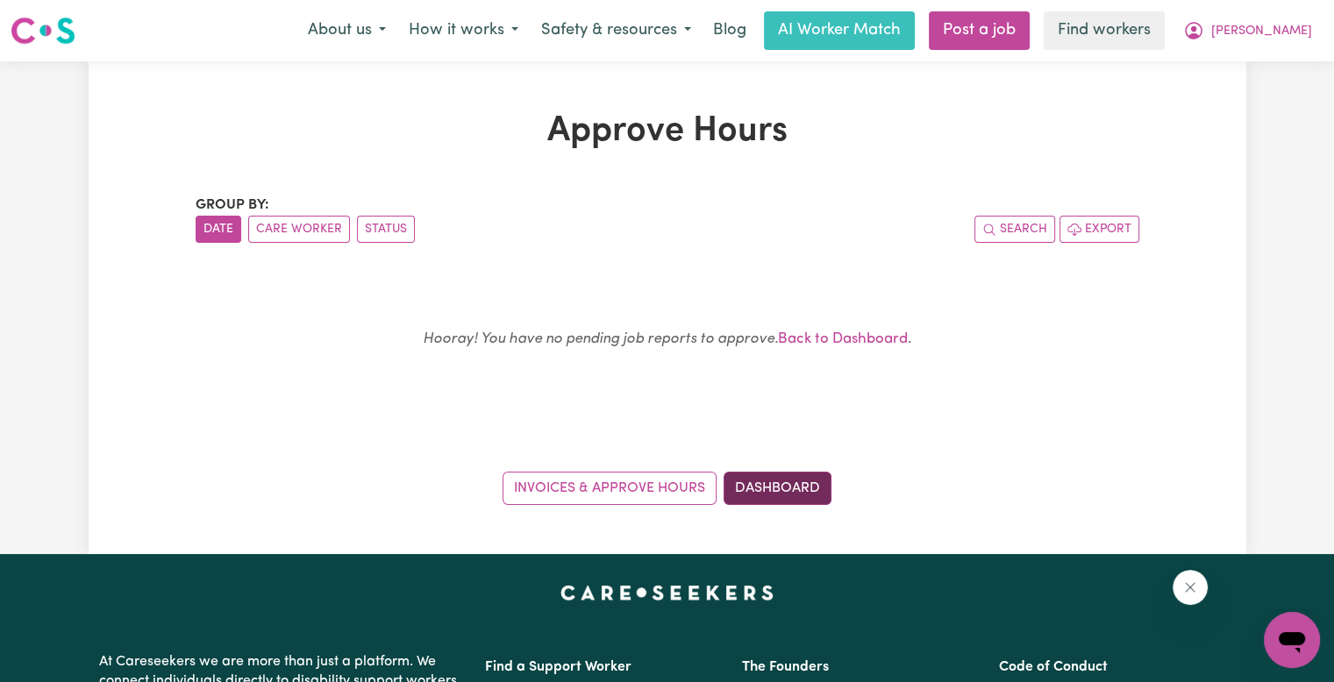
click at [765, 494] on link "Dashboard" at bounding box center [778, 488] width 108 height 33
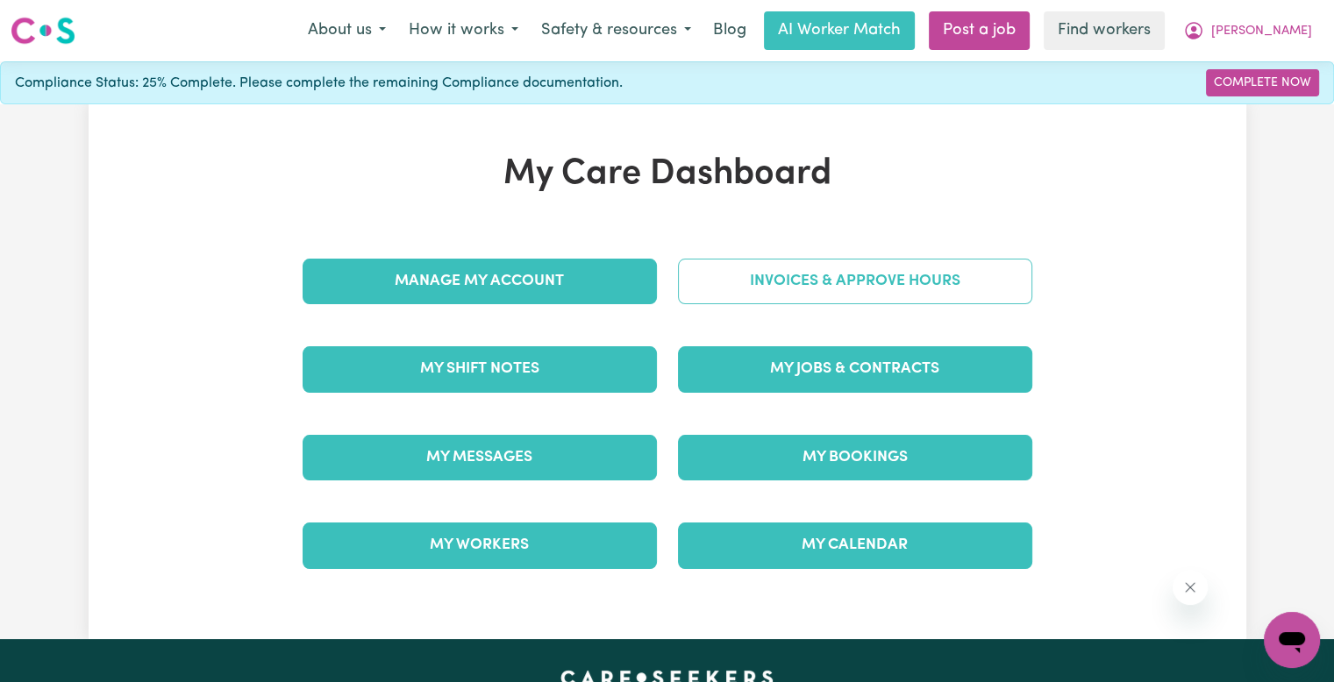
click at [763, 296] on link "Invoices & Approve Hours" at bounding box center [855, 282] width 354 height 46
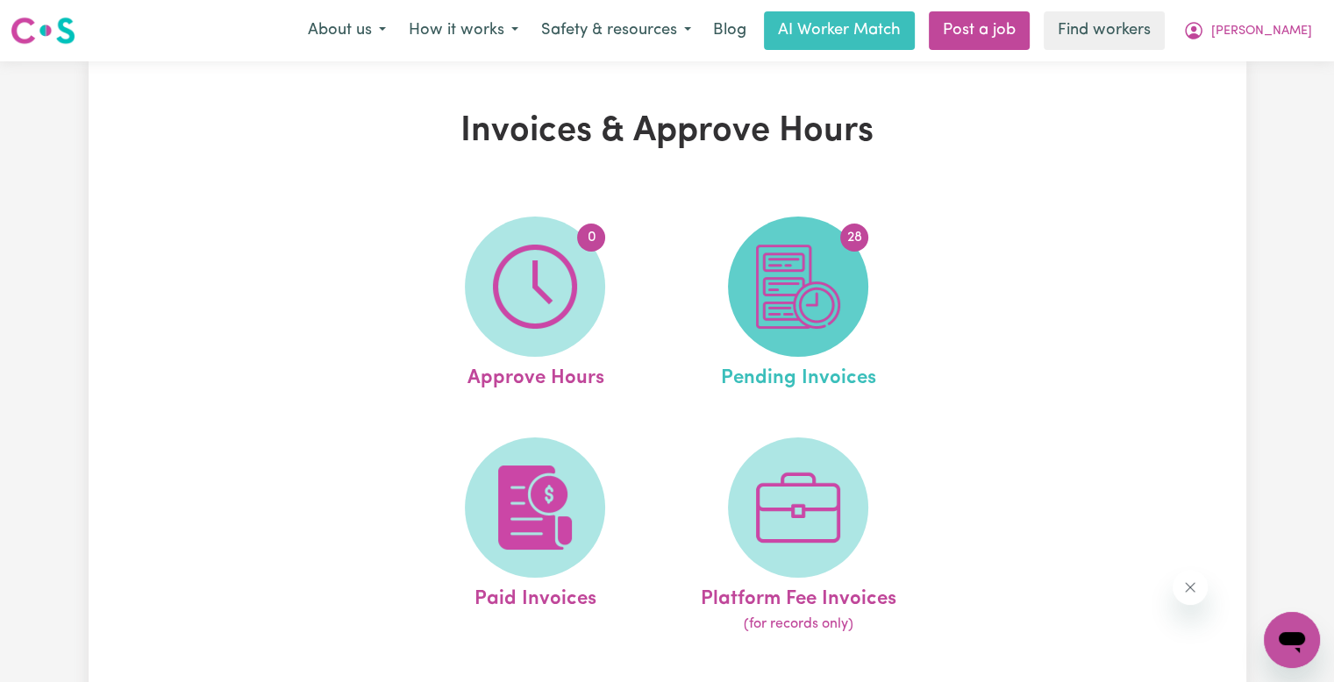
click at [787, 311] on img at bounding box center [798, 287] width 84 height 84
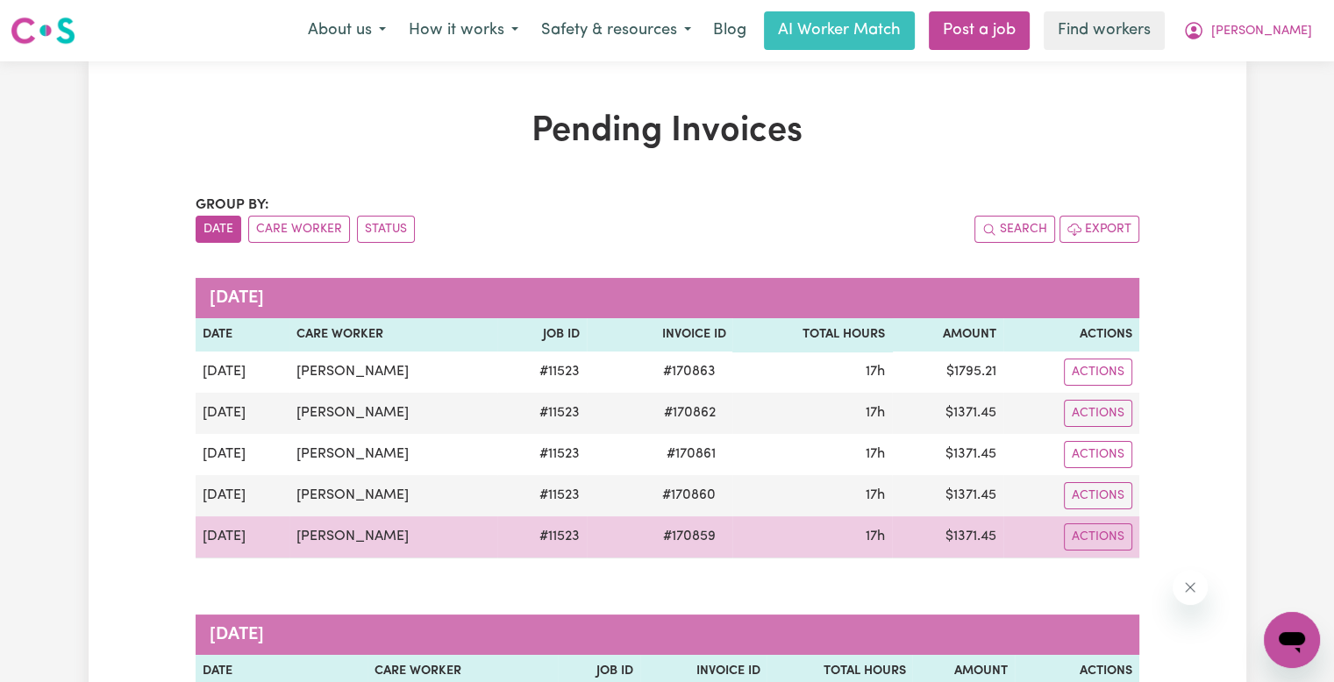
click at [703, 531] on span "# 170859" at bounding box center [689, 536] width 74 height 21
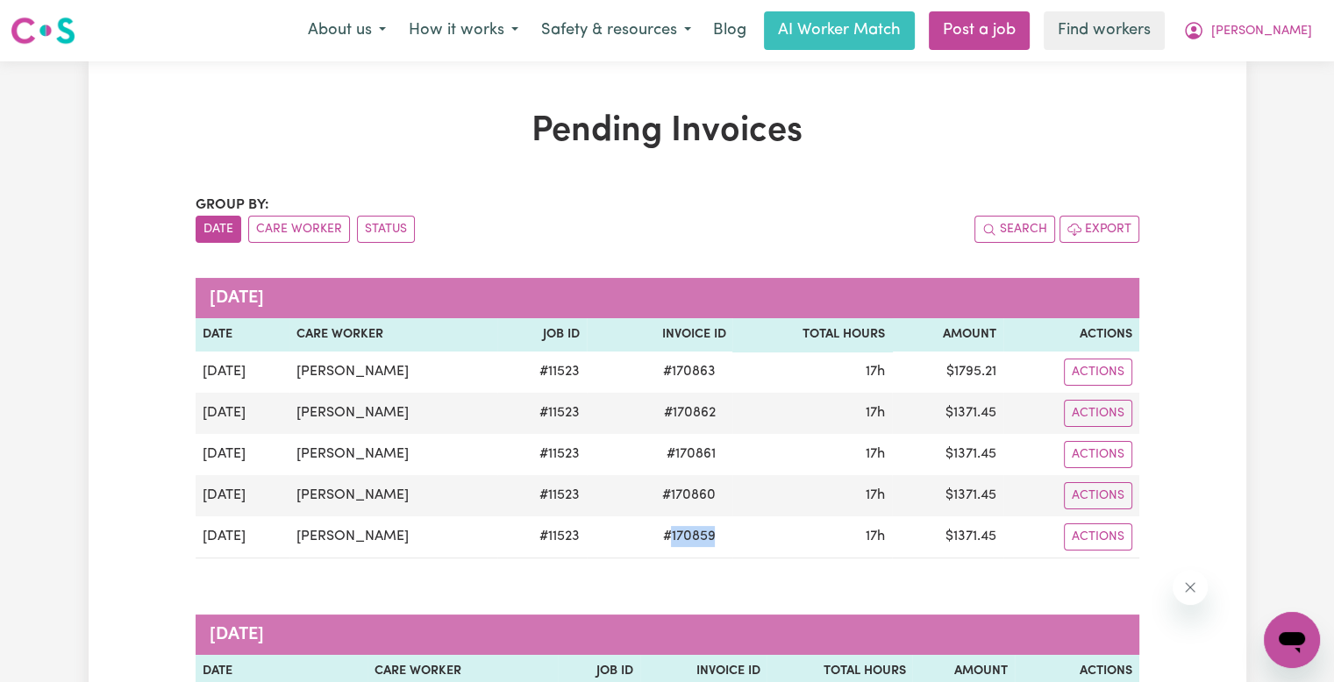
copy span "170859"
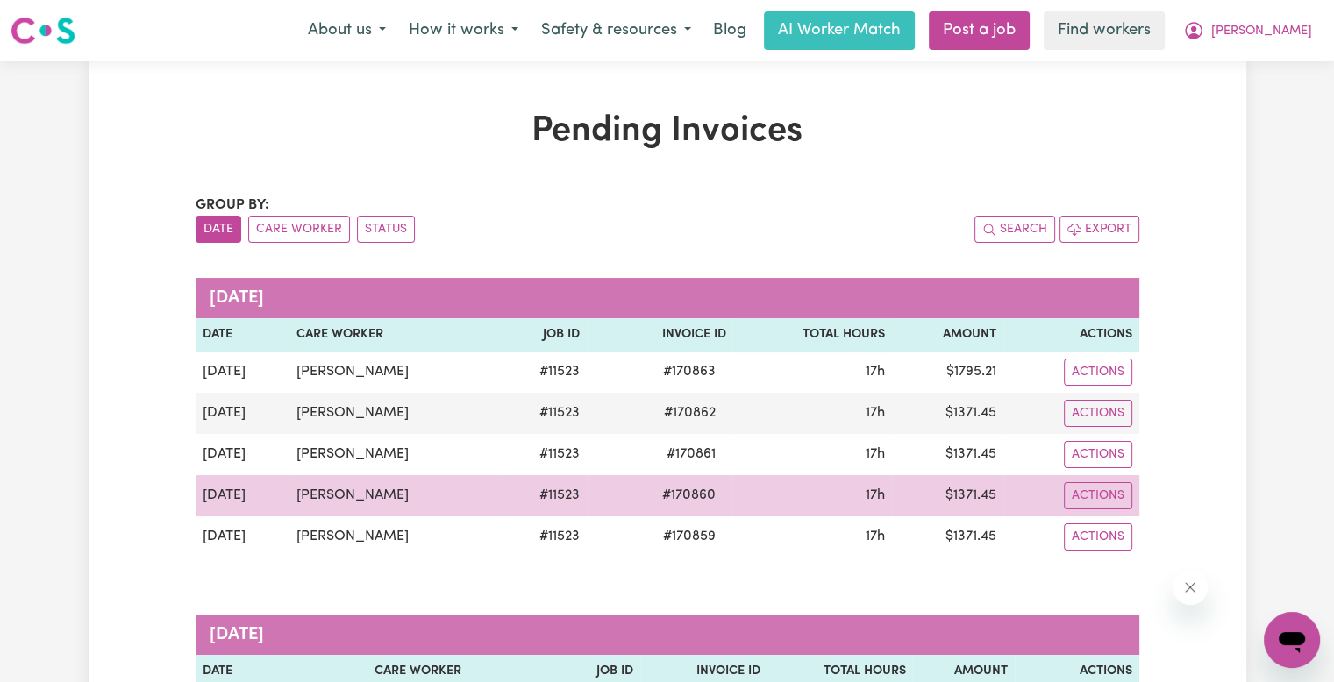
click at [696, 508] on td "# 170860" at bounding box center [660, 495] width 146 height 41
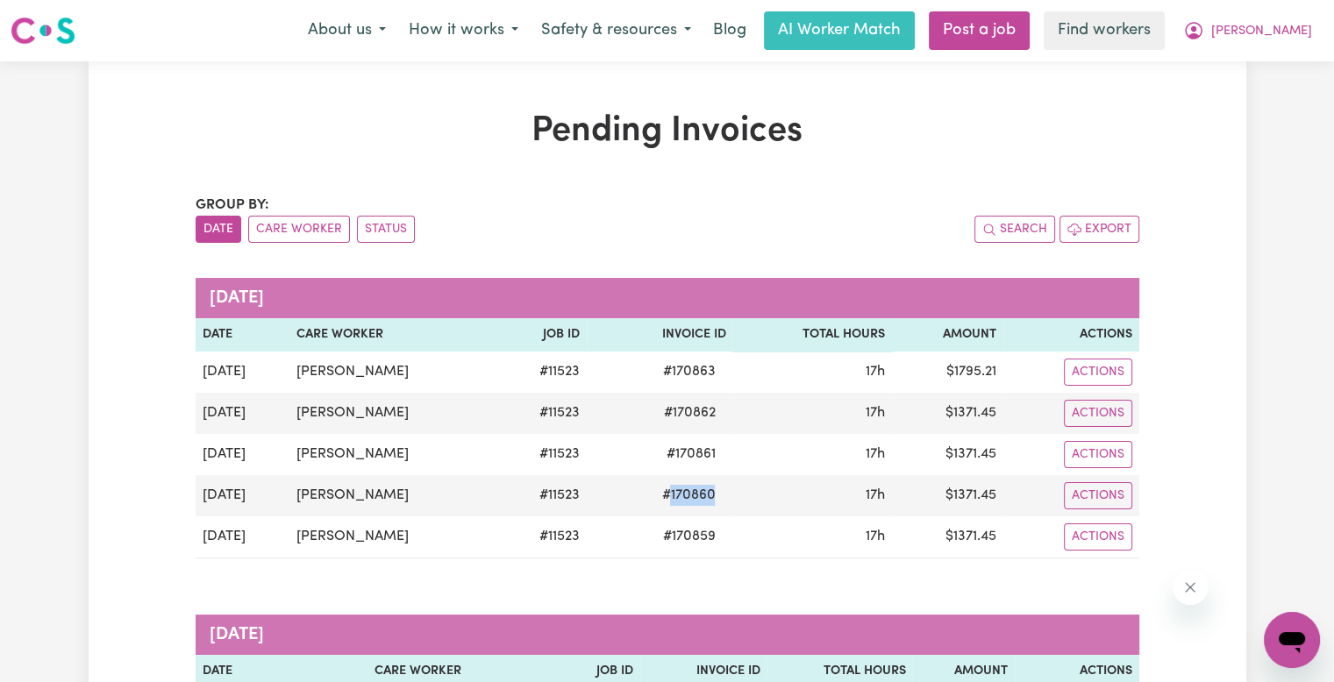
copy span "170860"
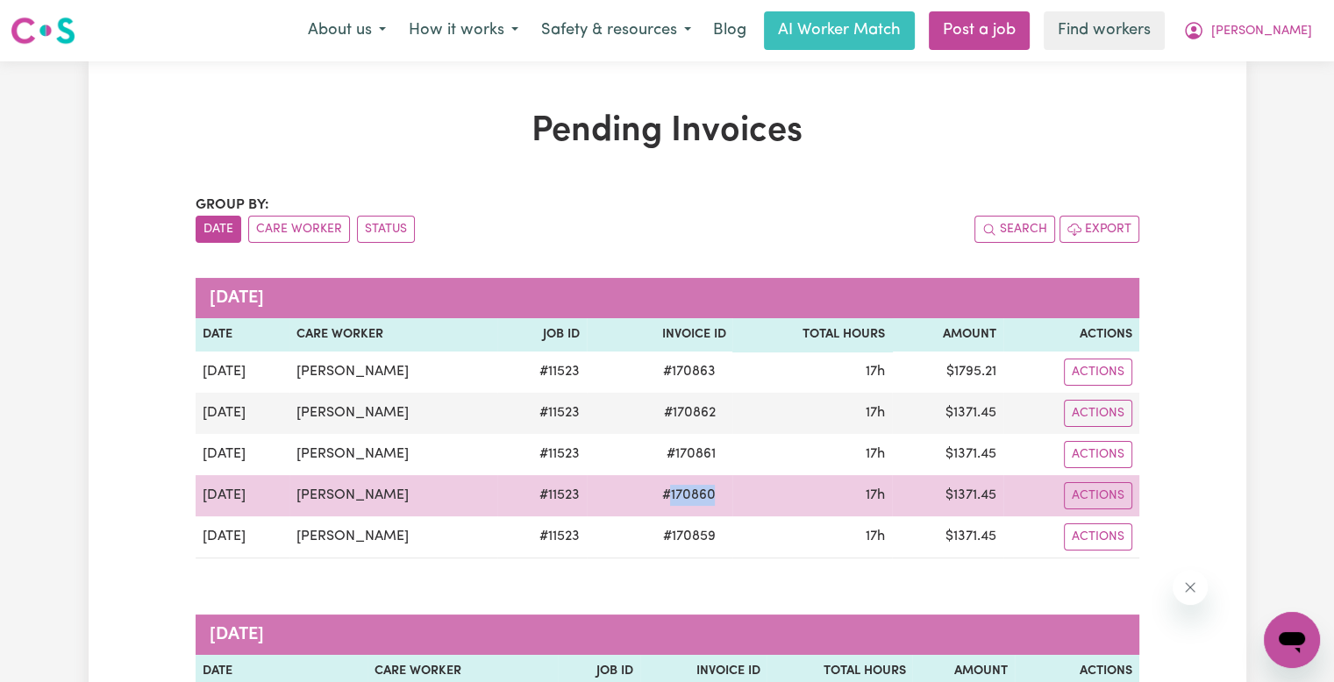
drag, startPoint x: 838, startPoint y: 505, endPoint x: 765, endPoint y: 490, distance: 74.3
click at [835, 503] on td "17h" at bounding box center [811, 495] width 159 height 41
click at [681, 491] on span "# 170860" at bounding box center [688, 495] width 75 height 21
click at [681, 495] on span "# 170860" at bounding box center [688, 495] width 75 height 21
click at [684, 498] on span "# 170860" at bounding box center [688, 495] width 75 height 21
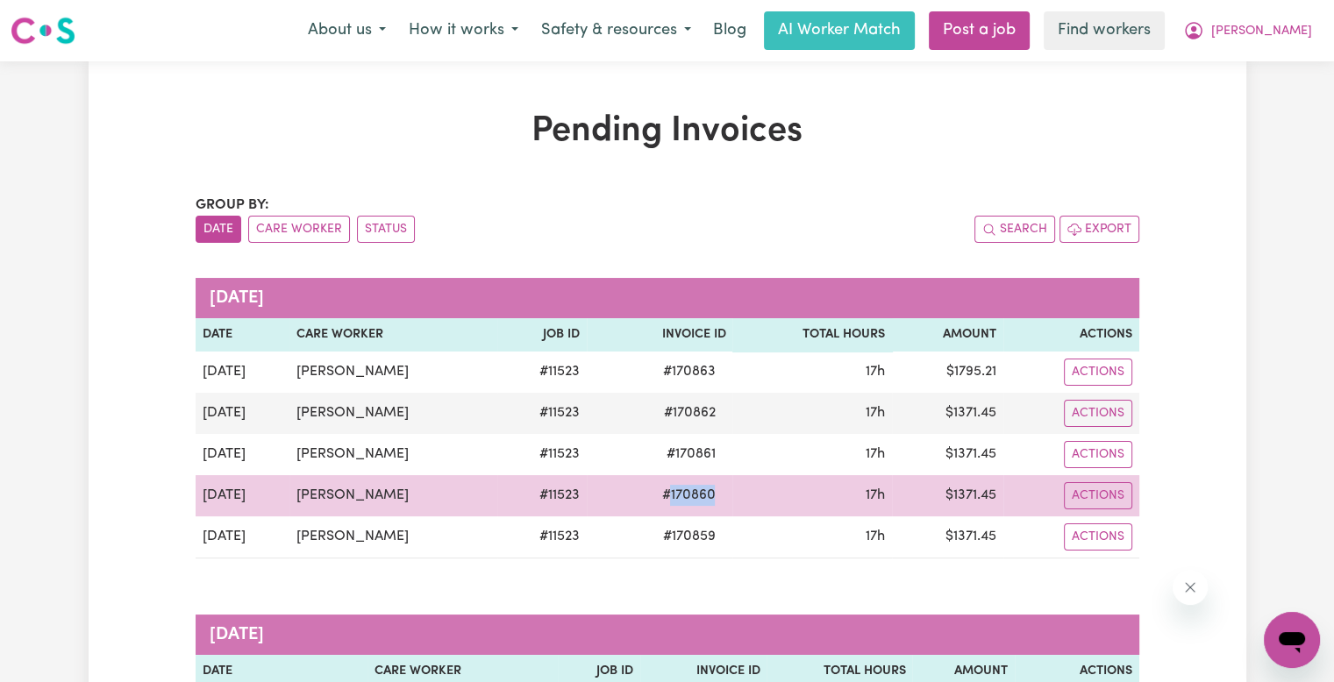
click at [684, 498] on span "# 170860" at bounding box center [688, 495] width 75 height 21
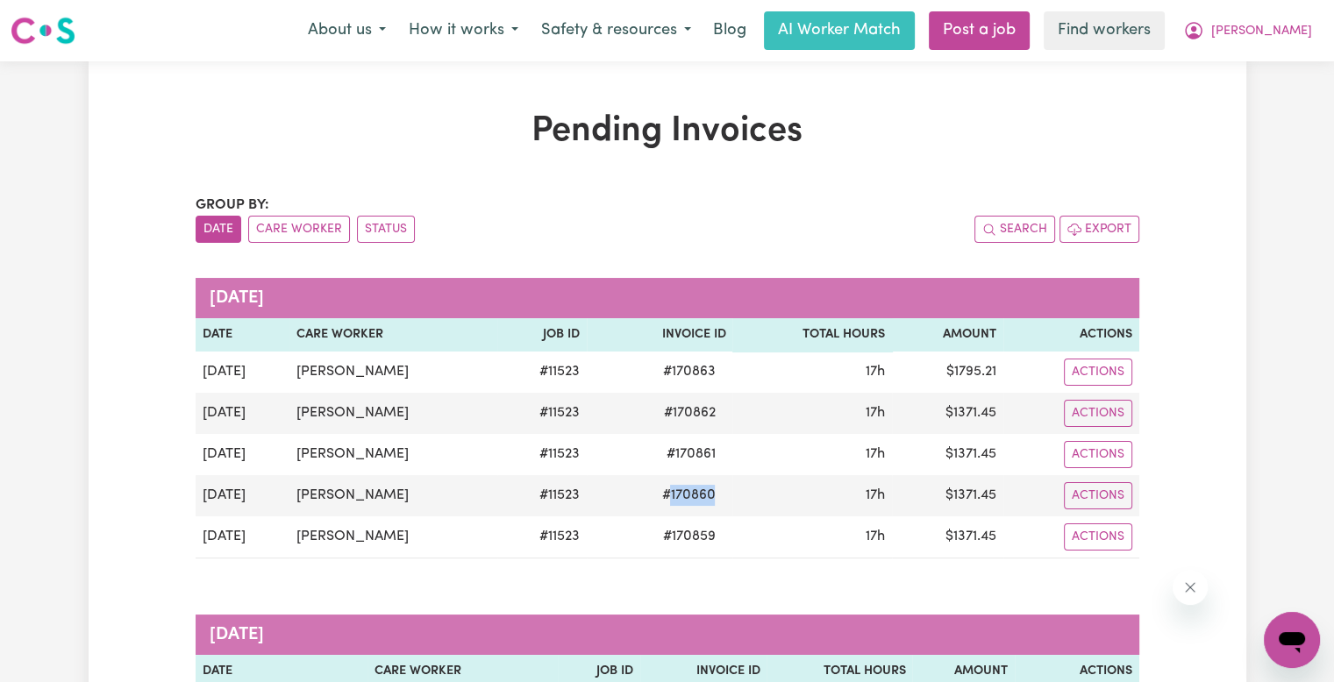
copy span "170860"
click at [1297, 43] on button "[PERSON_NAME]" at bounding box center [1248, 30] width 152 height 37
click at [1236, 105] on link "Logout" at bounding box center [1253, 100] width 139 height 33
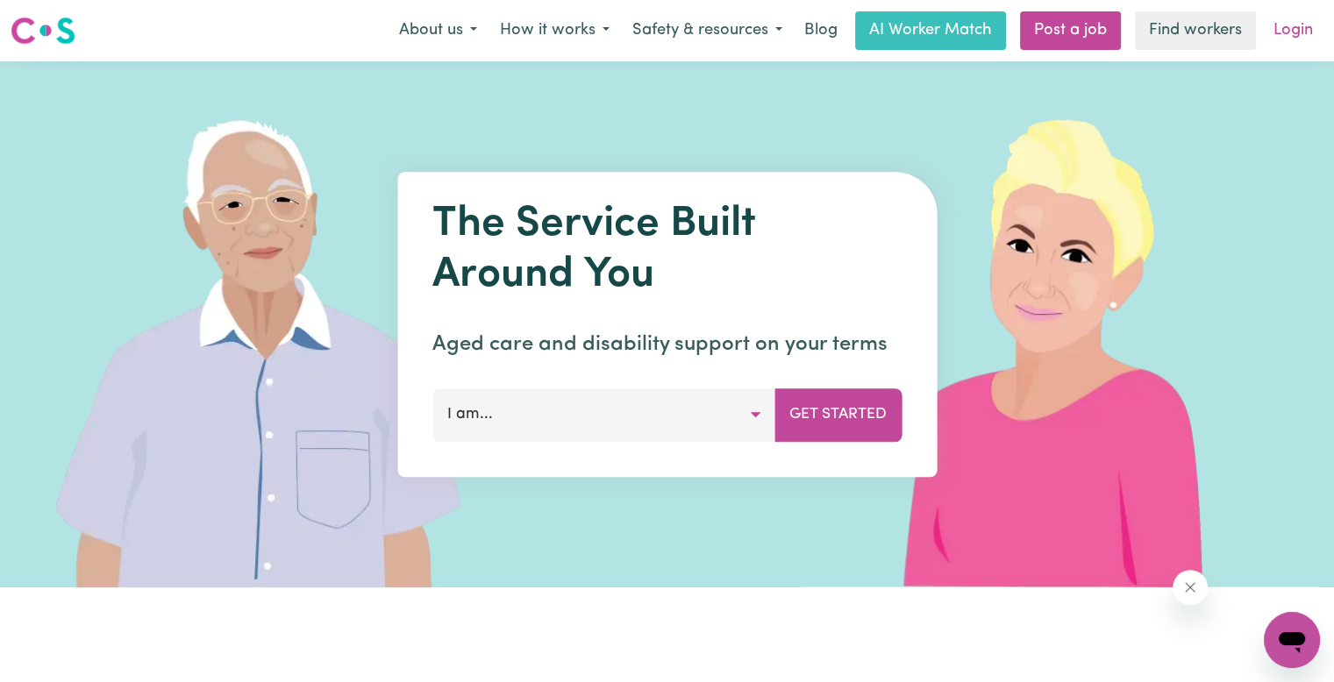
click at [1317, 26] on link "Login" at bounding box center [1293, 30] width 61 height 39
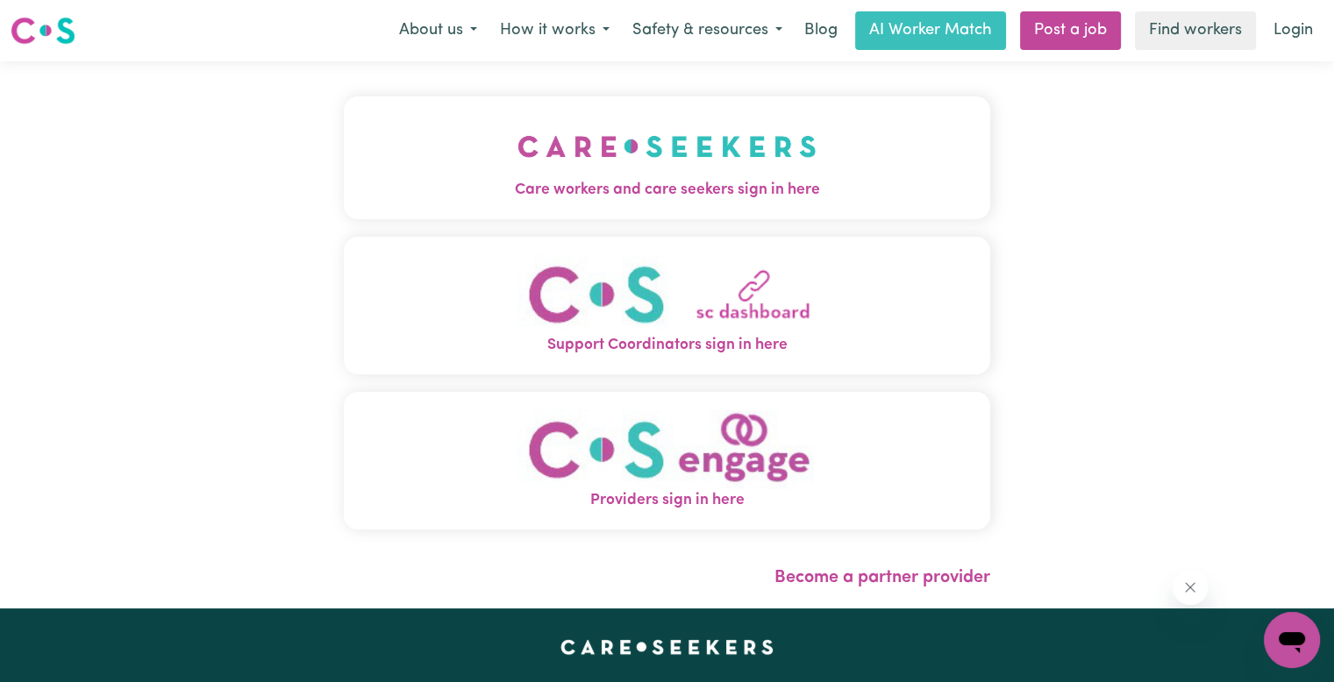
click at [517, 156] on img "Care workers and care seekers sign in here" at bounding box center [666, 146] width 299 height 65
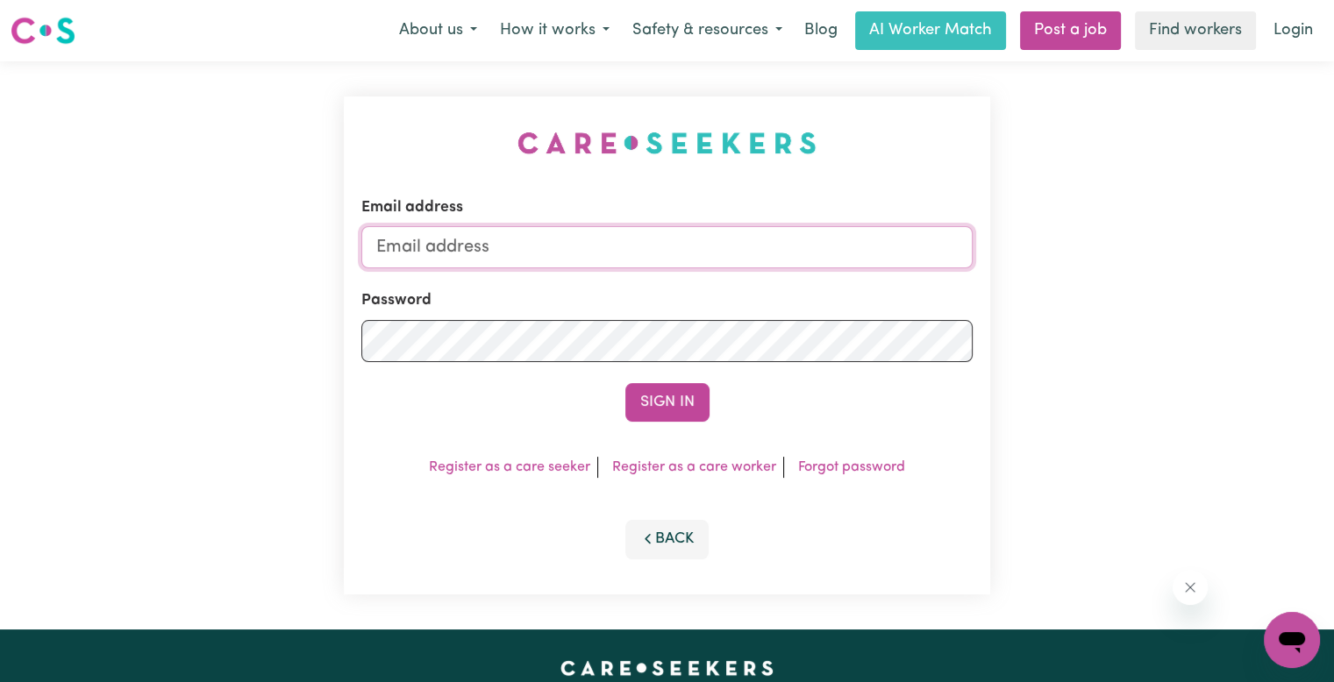
drag, startPoint x: 591, startPoint y: 257, endPoint x: 568, endPoint y: 266, distance: 24.4
click at [589, 257] on input "Email address" at bounding box center [666, 247] width 611 height 42
drag, startPoint x: 467, startPoint y: 246, endPoint x: 869, endPoint y: 265, distance: 403.0
click at [965, 255] on input "[EMAIL_ADDRESS][DOMAIN_NAME]" at bounding box center [666, 247] width 611 height 42
paste input "endythomasYS"
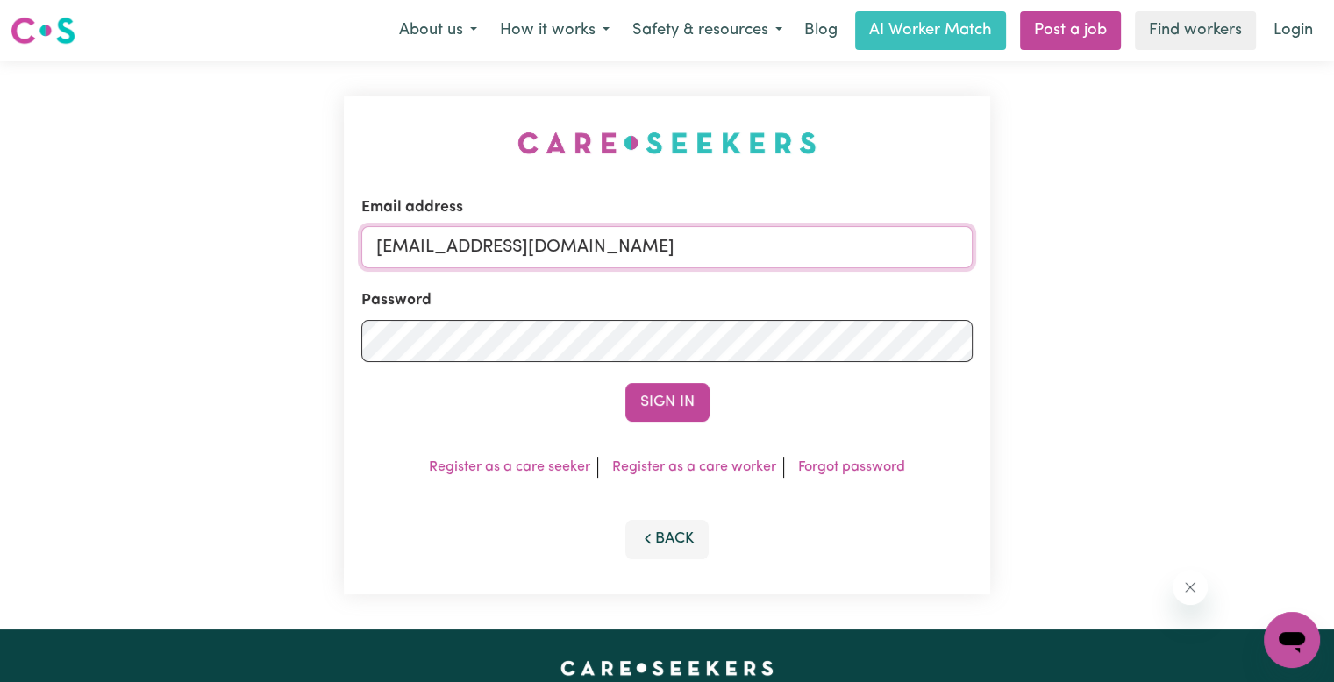
type input "[EMAIL_ADDRESS][DOMAIN_NAME]"
click at [625, 383] on button "Sign In" at bounding box center [667, 402] width 84 height 39
